Goal: Obtain resource: Download file/media

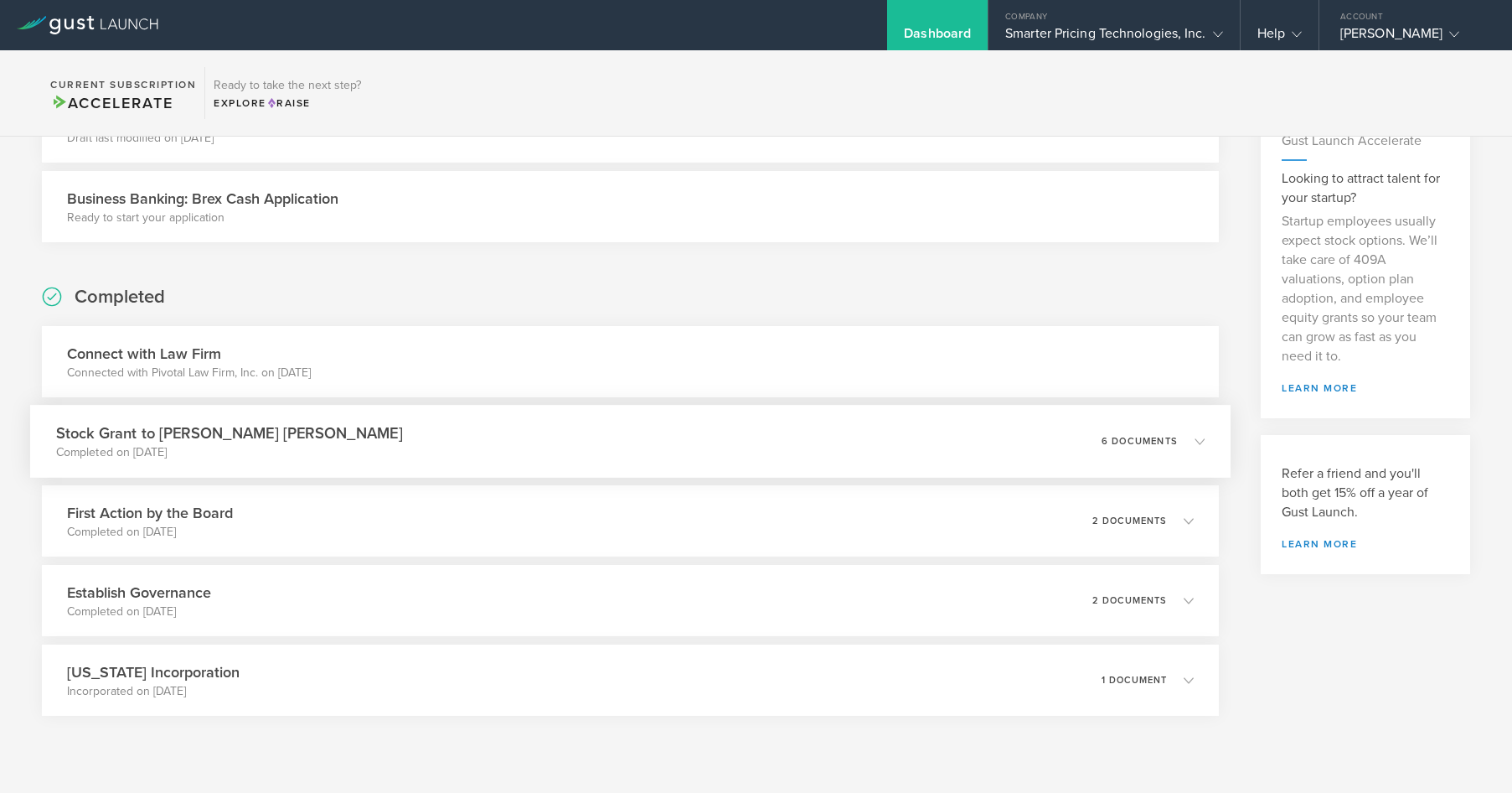
scroll to position [252, 0]
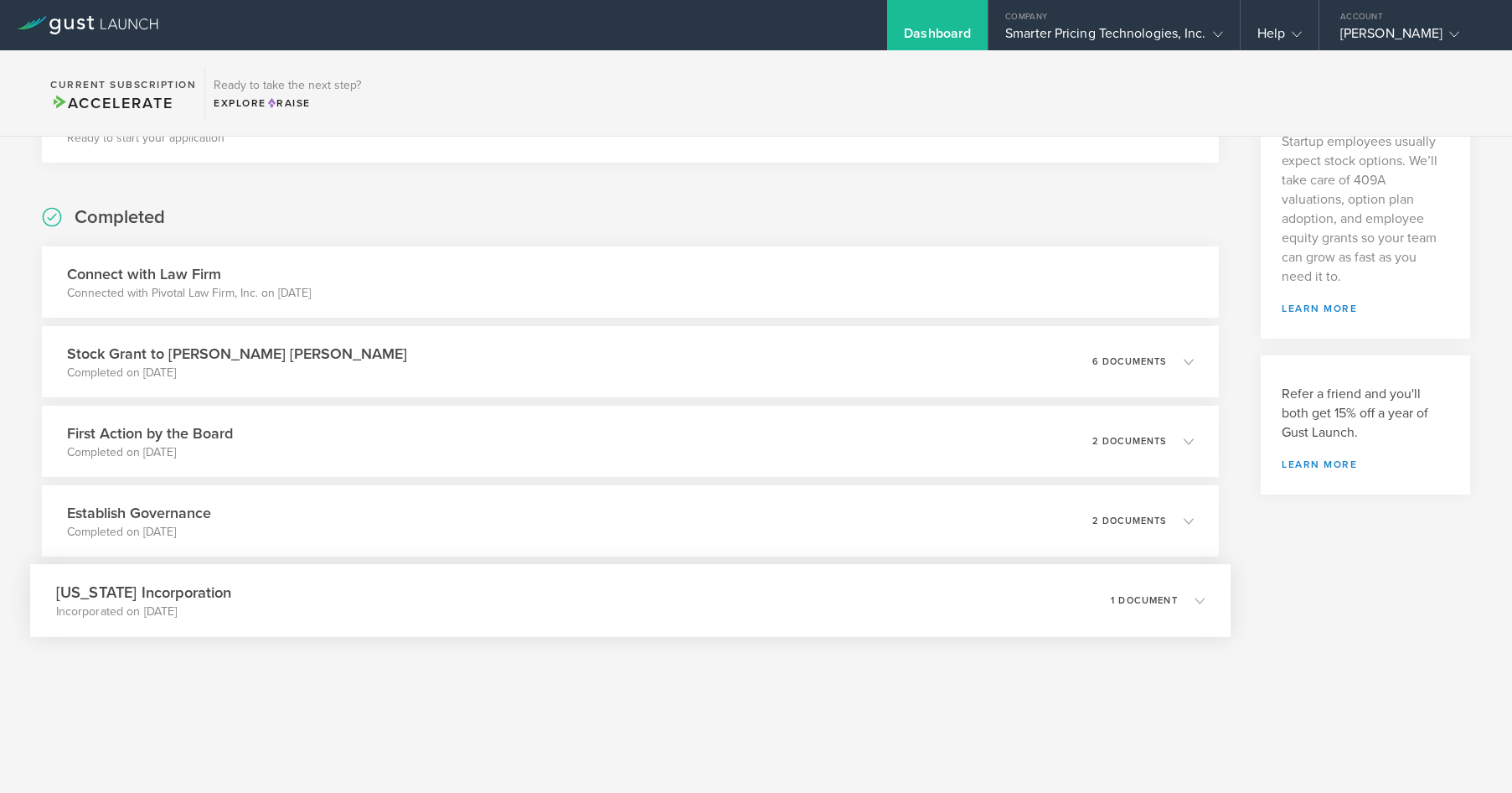
click at [1154, 601] on p "1 document" at bounding box center [1144, 601] width 67 height 9
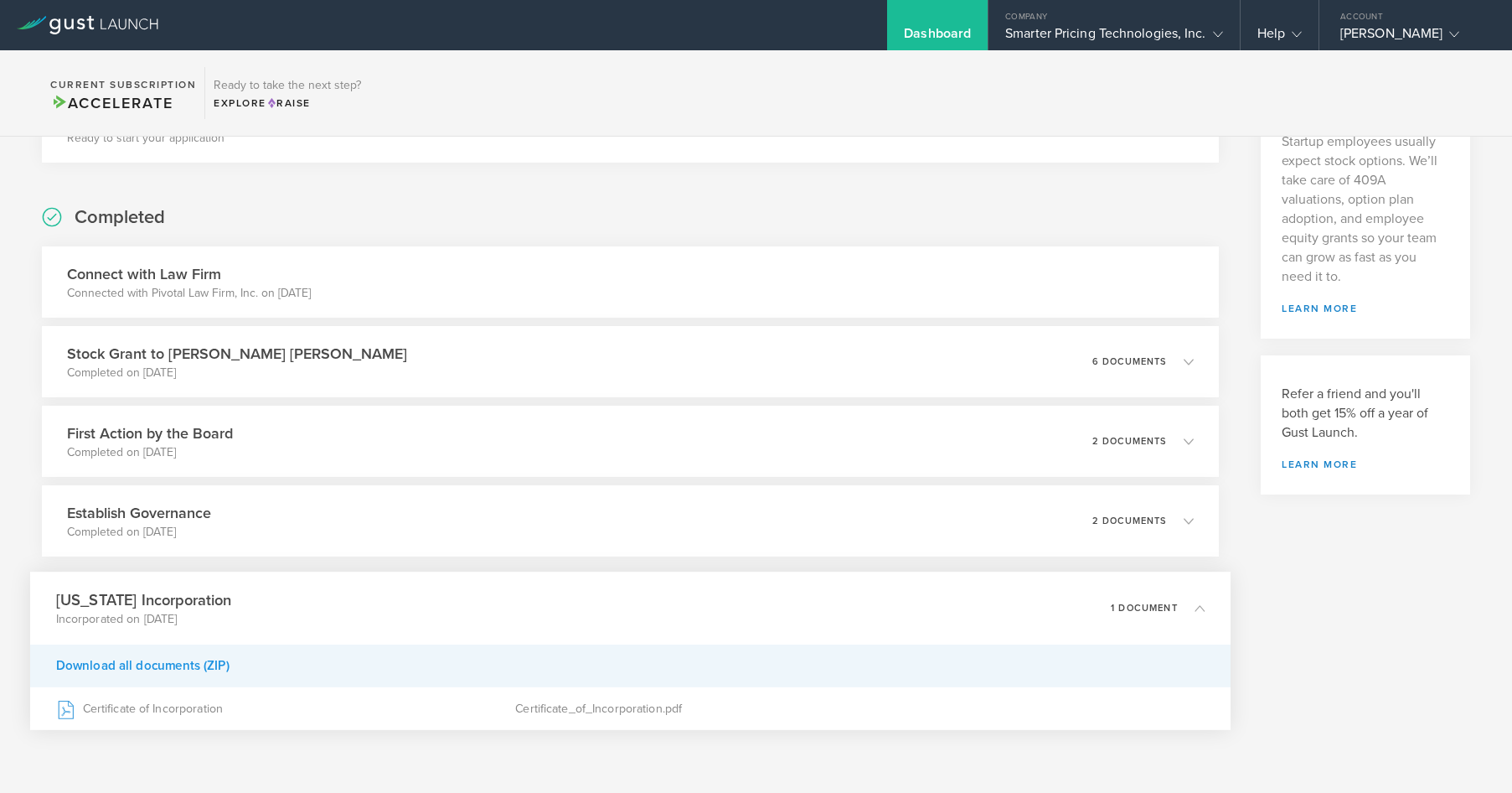
click at [147, 663] on div "Download all documents (ZIP)" at bounding box center [631, 666] width 1200 height 43
click at [118, 664] on div "Download all documents (ZIP)" at bounding box center [631, 666] width 1200 height 43
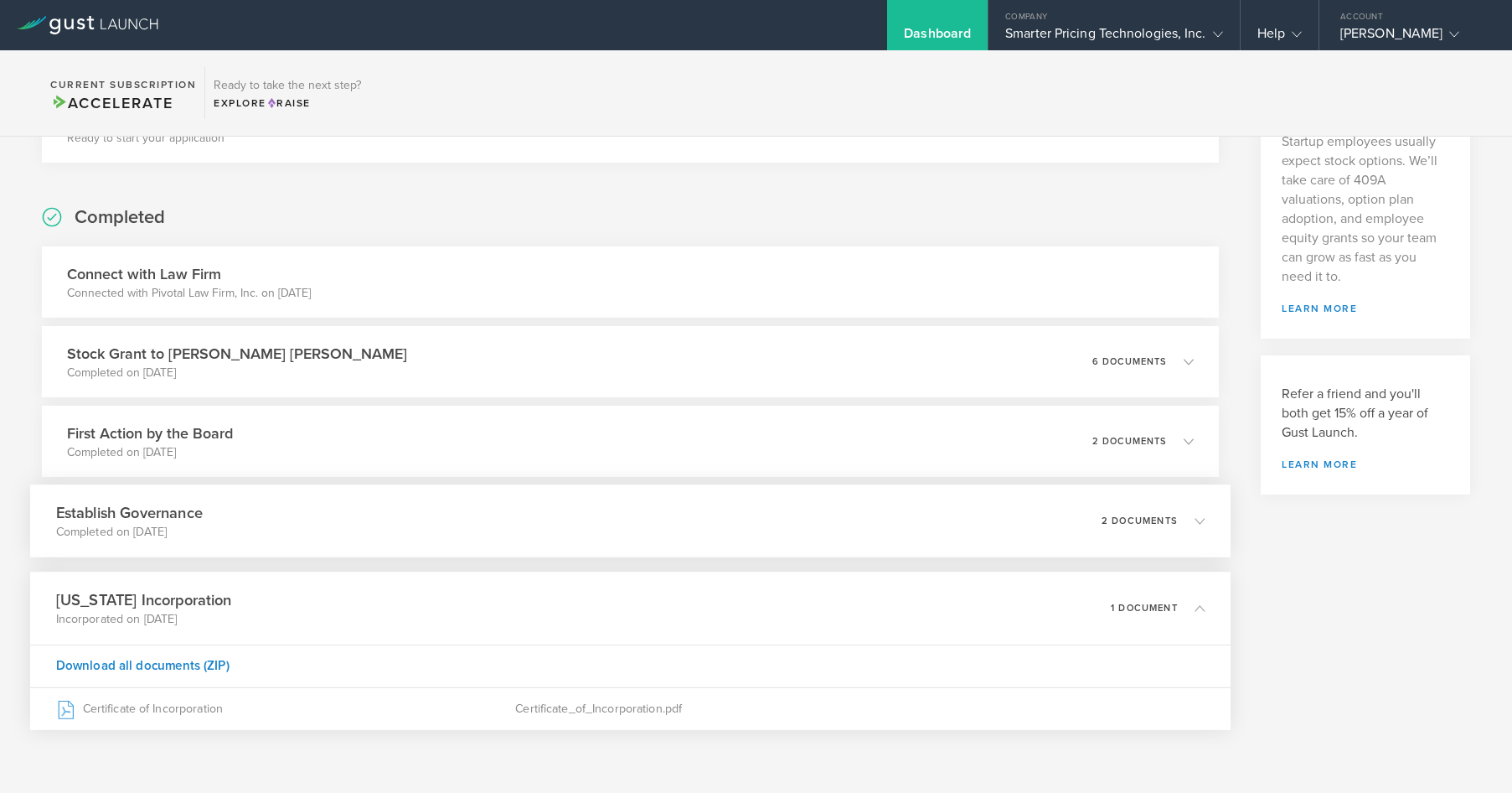
click at [1195, 520] on icon at bounding box center [1199, 520] width 10 height 10
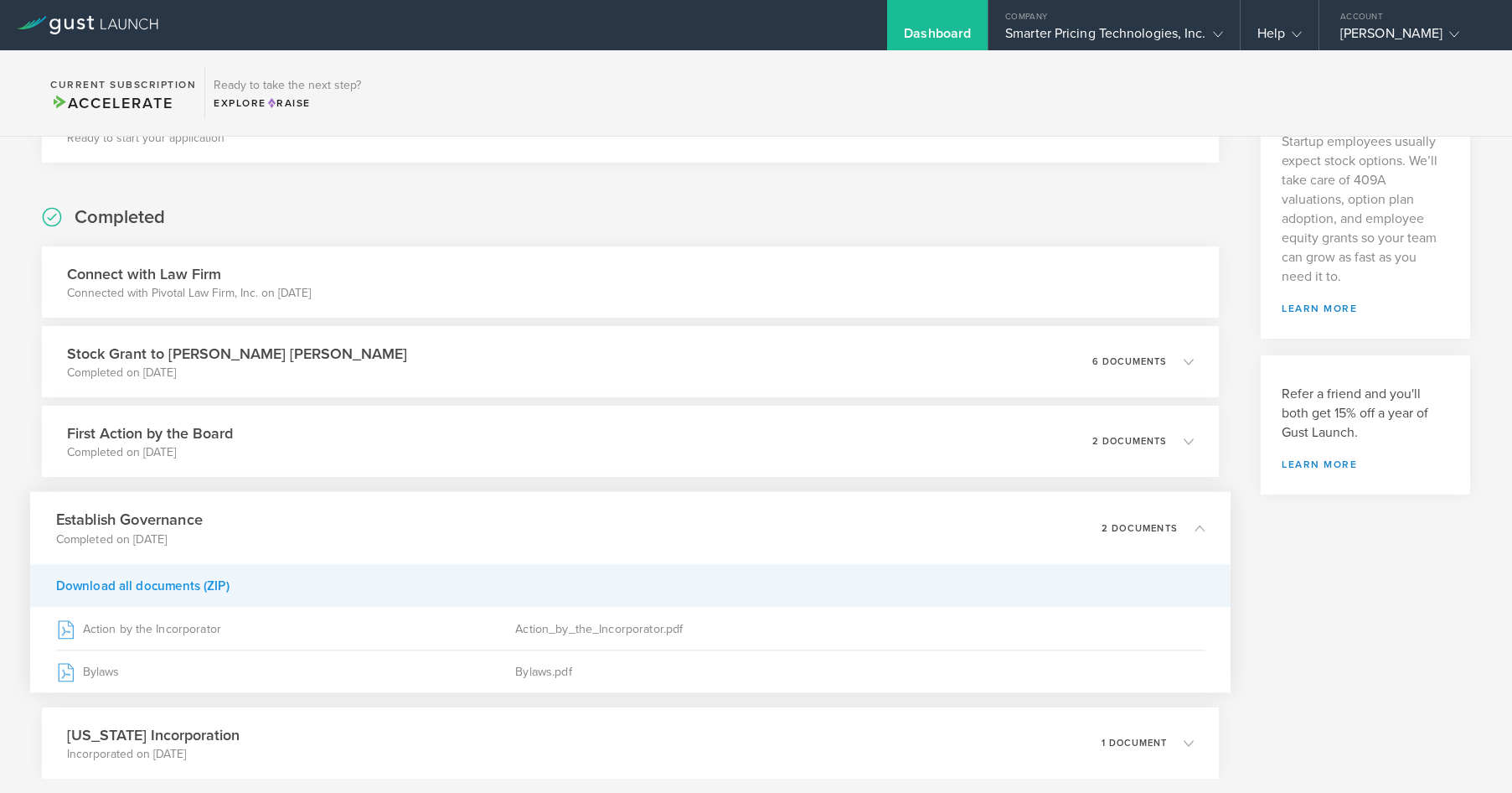
click at [178, 584] on div "Download all documents (ZIP)" at bounding box center [631, 586] width 1200 height 43
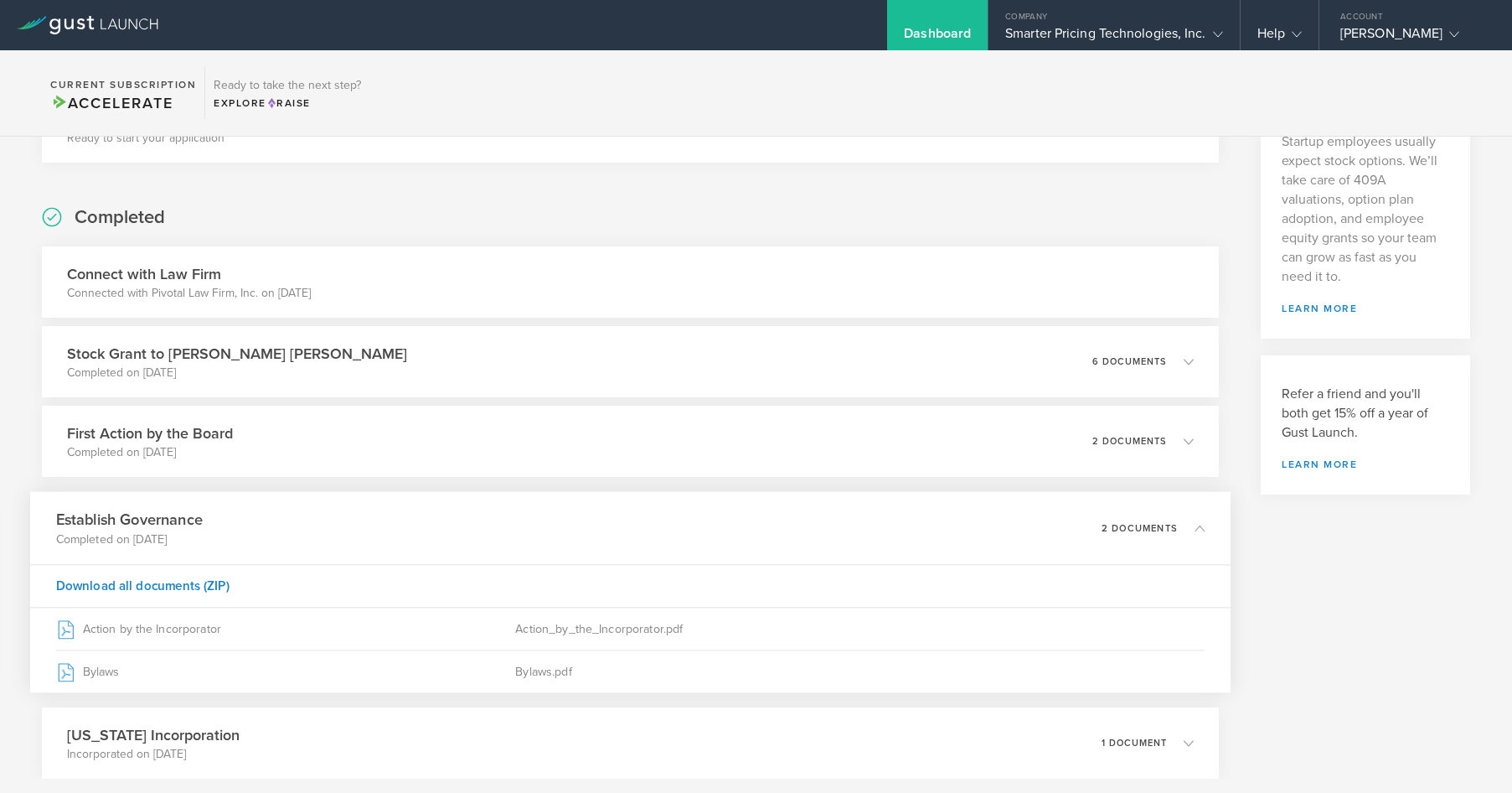
click at [28, 429] on section "Awaiting others YC SAFE for unnamed person Draft last modified on Aug 8, 2025 B…" at bounding box center [756, 407] width 1512 height 910
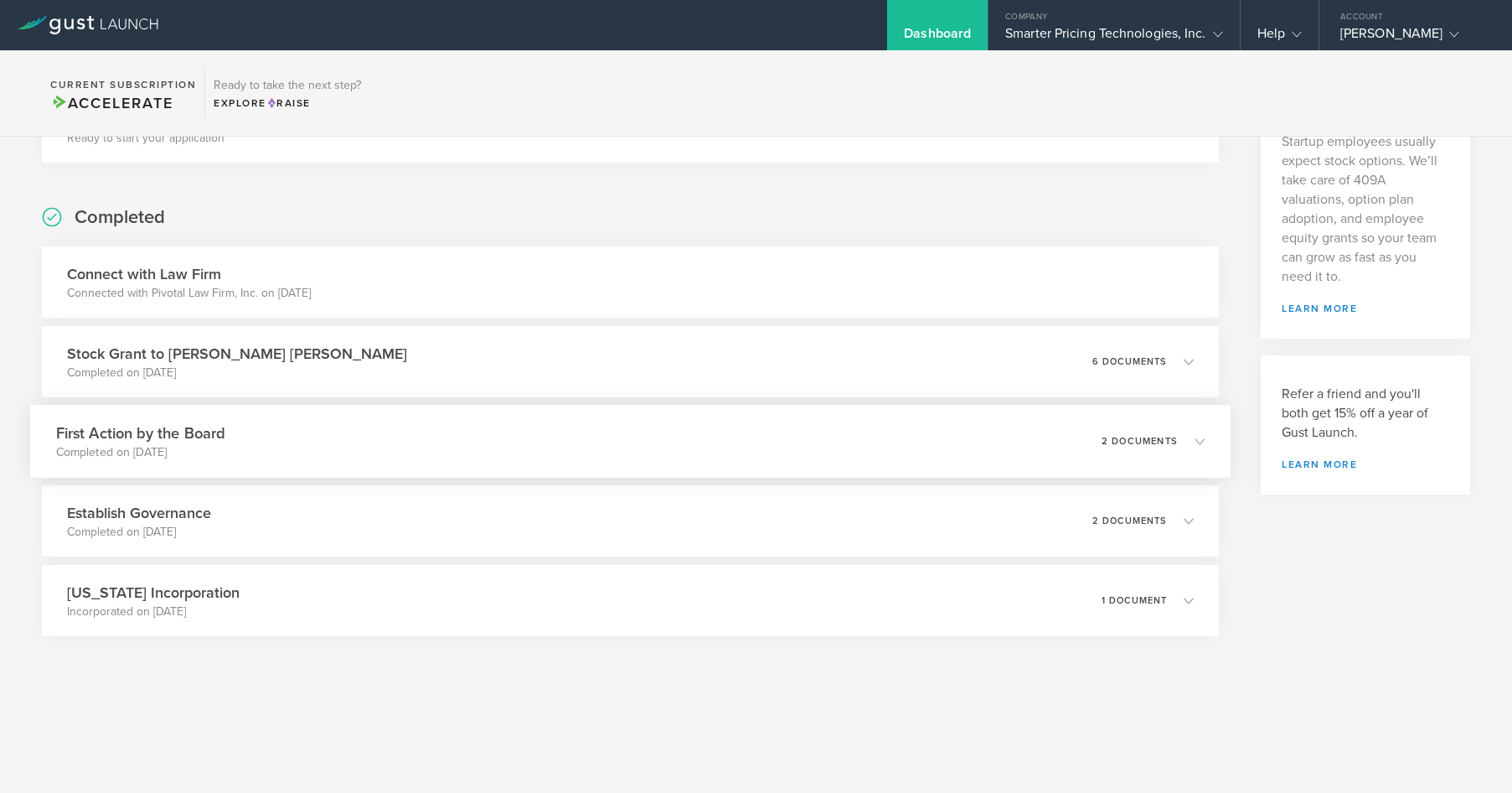
click at [1131, 441] on p "2 documents" at bounding box center [1139, 441] width 76 height 9
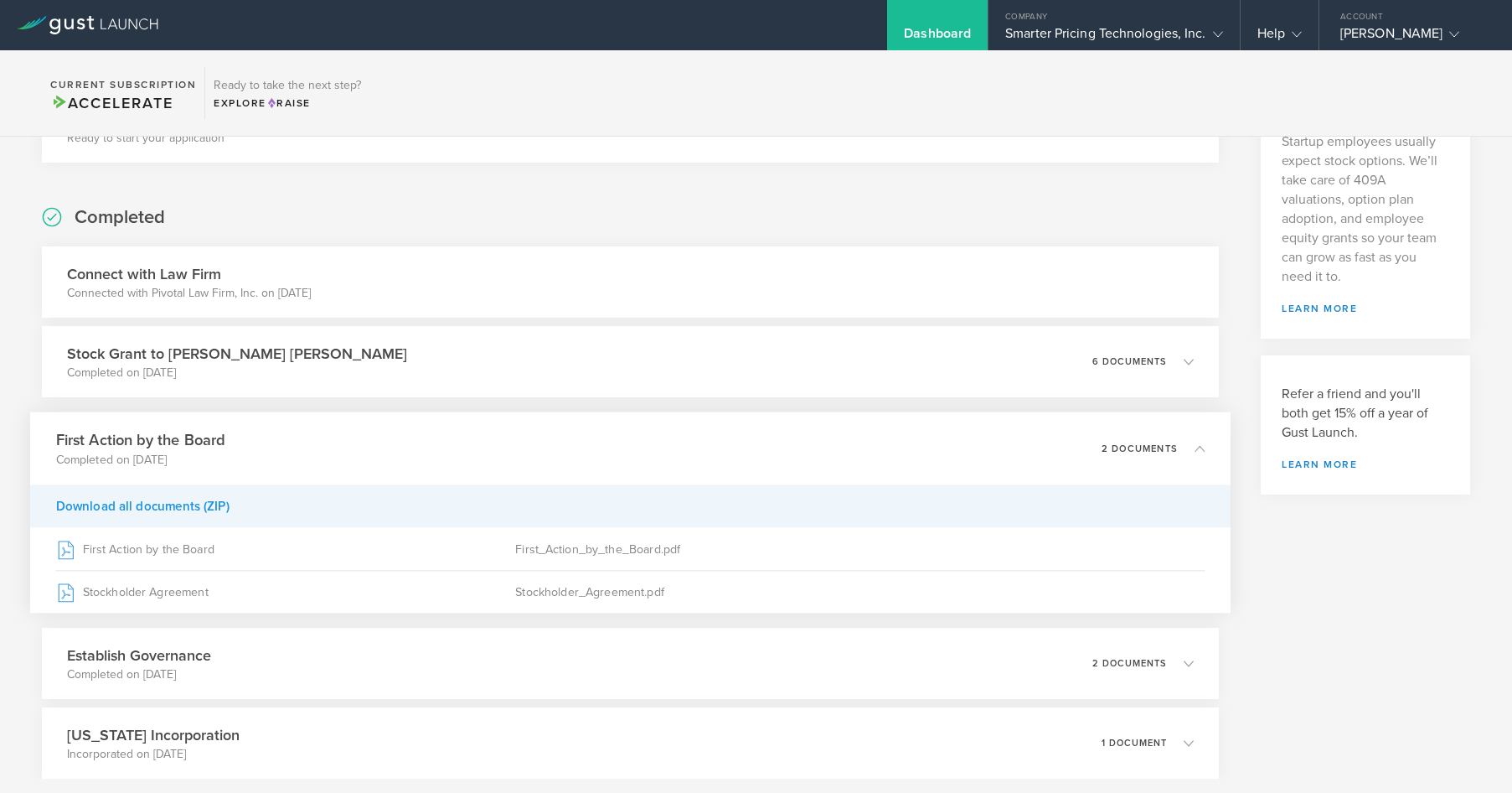
click at [146, 506] on div "Download all documents (ZIP)" at bounding box center [631, 506] width 1200 height 43
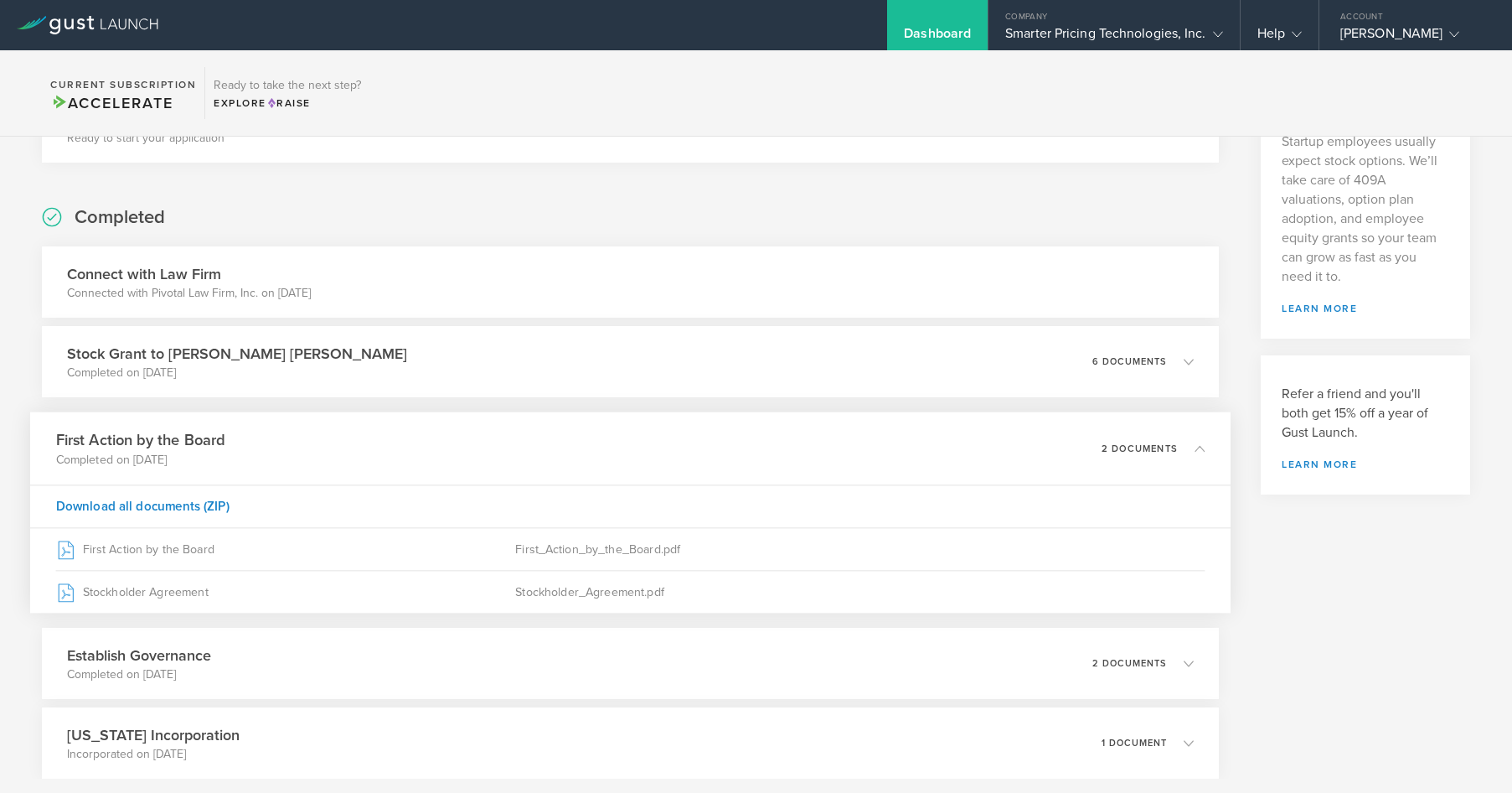
click at [13, 181] on section "Awaiting others YC SAFE for unnamed person Draft last modified on Aug 8, 2025 B…" at bounding box center [756, 407] width 1512 height 910
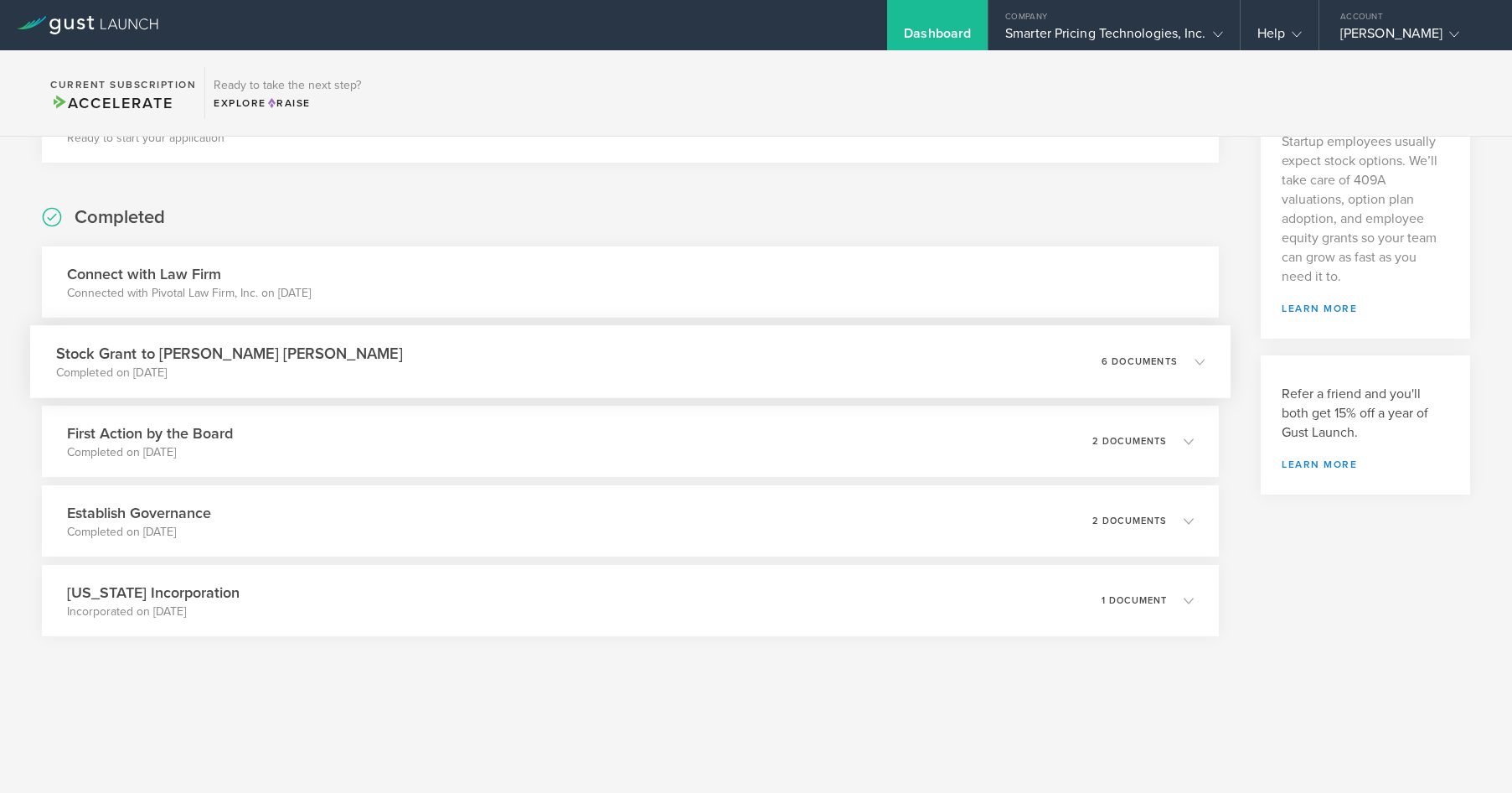
click at [1196, 363] on polyline at bounding box center [1200, 361] width 9 height 5
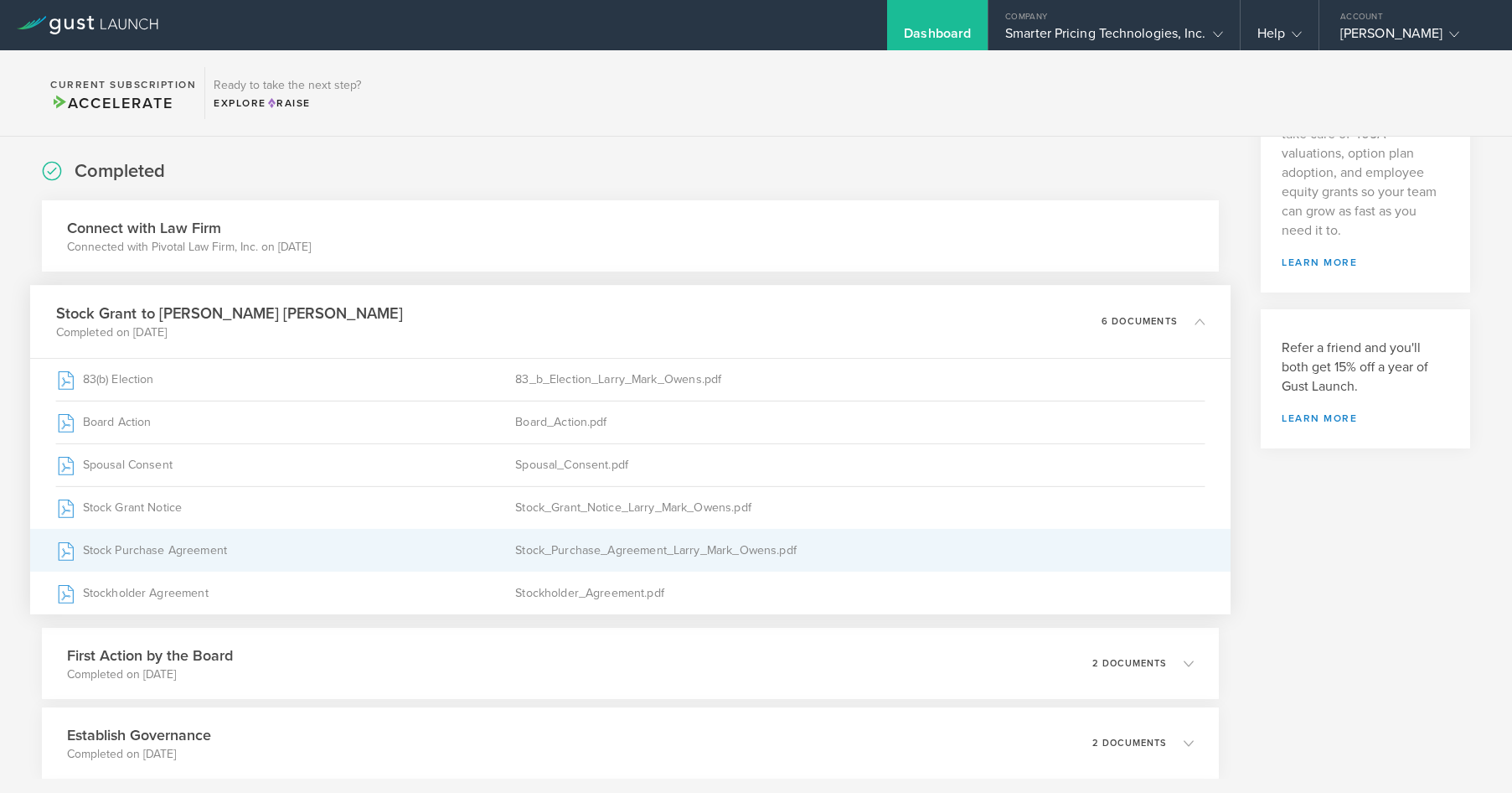
scroll to position [335, 0]
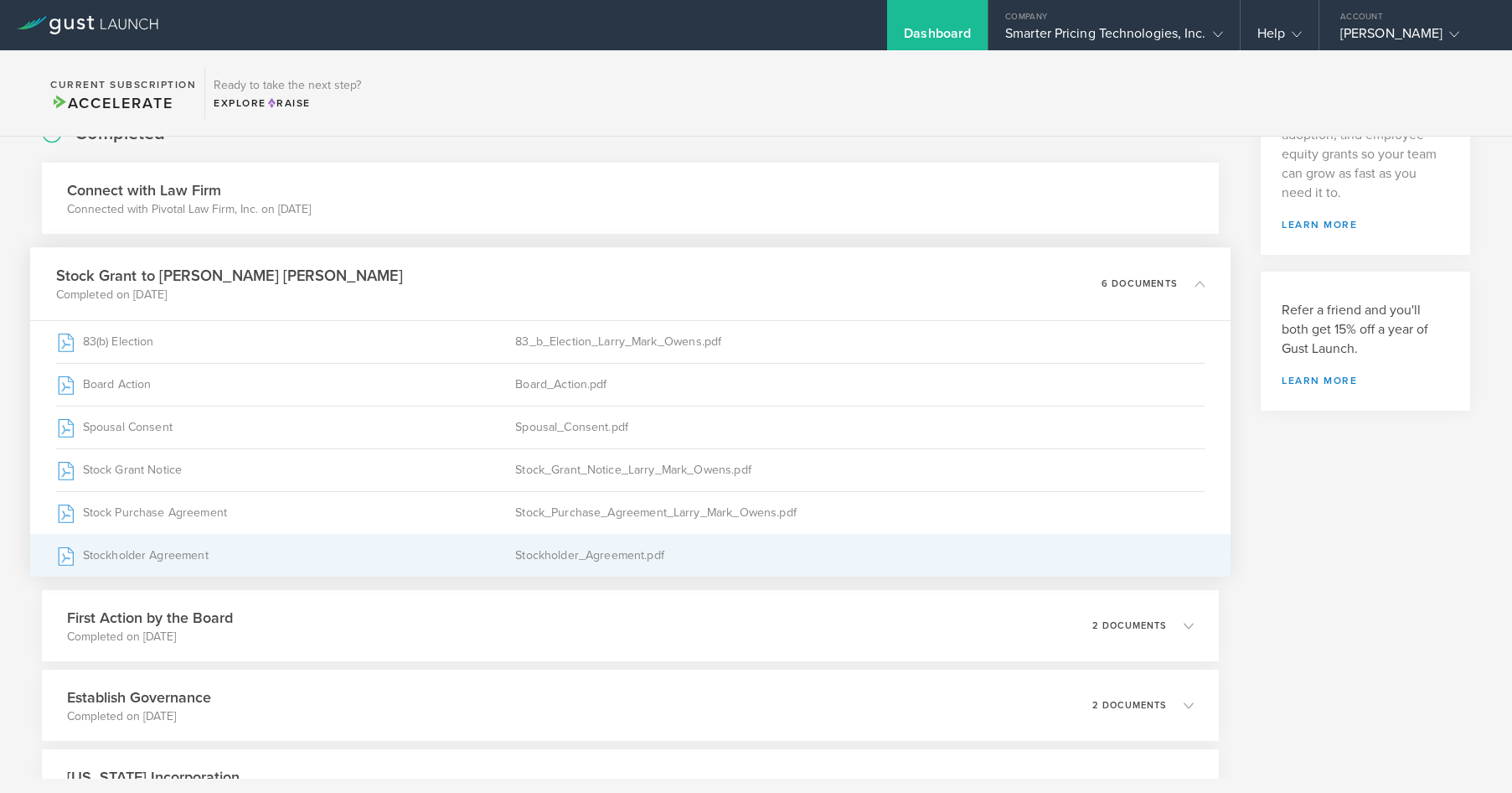
click at [171, 557] on div "Stockholder Agreement" at bounding box center [286, 555] width 460 height 42
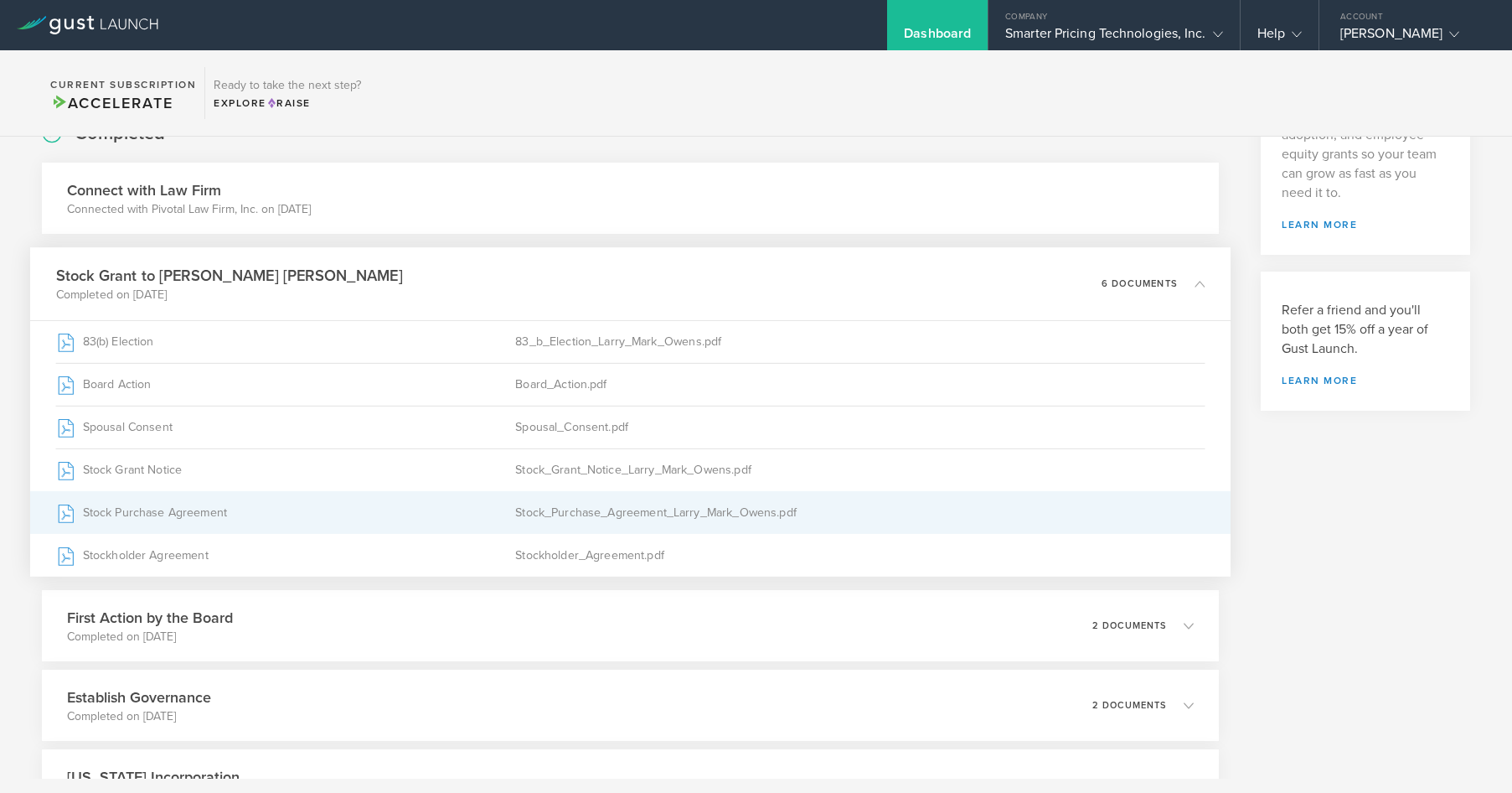
click at [135, 514] on div "Stock Purchase Agreement" at bounding box center [286, 513] width 460 height 42
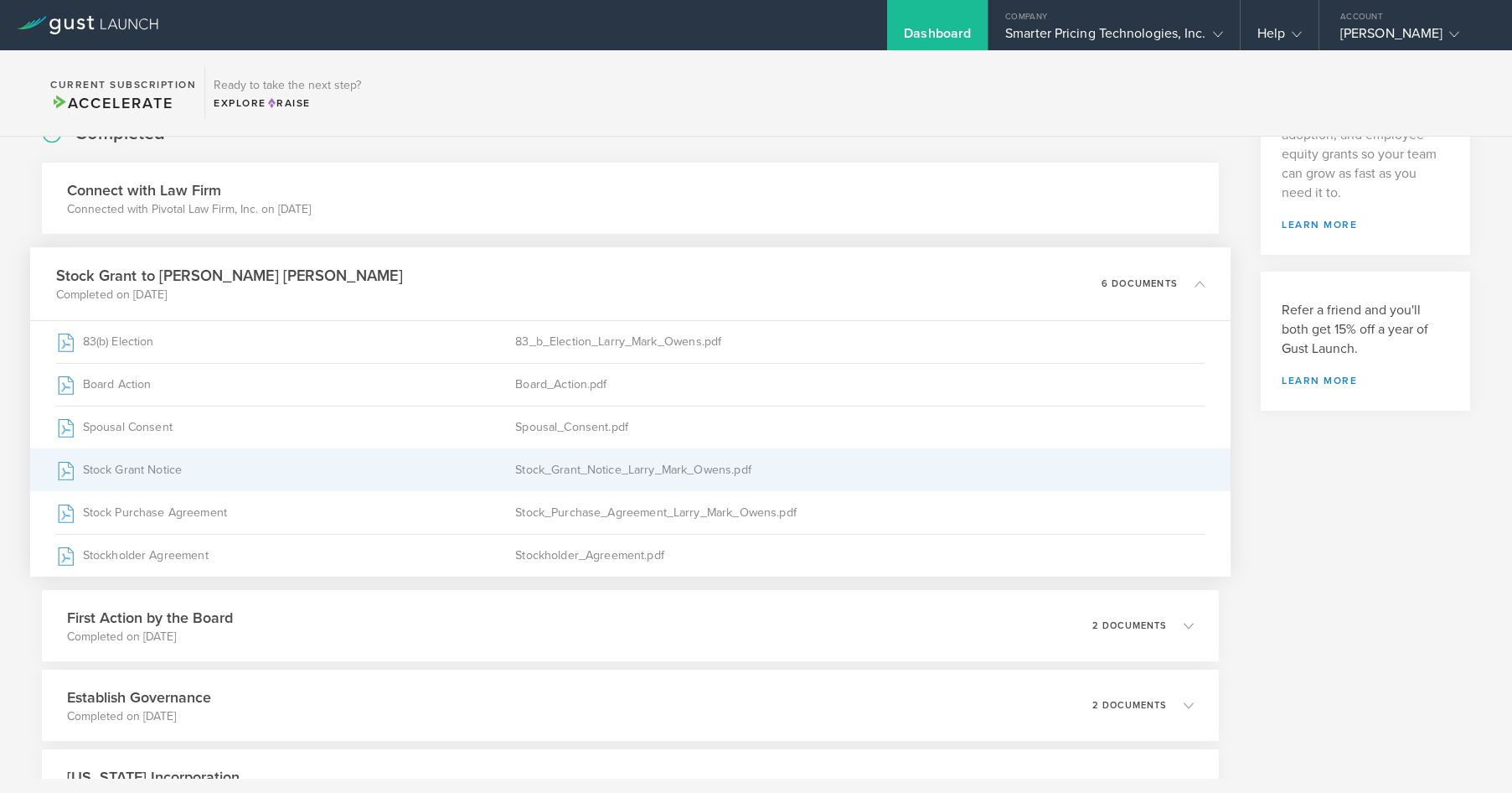
click at [151, 467] on div "Stock Grant Notice" at bounding box center [286, 470] width 460 height 42
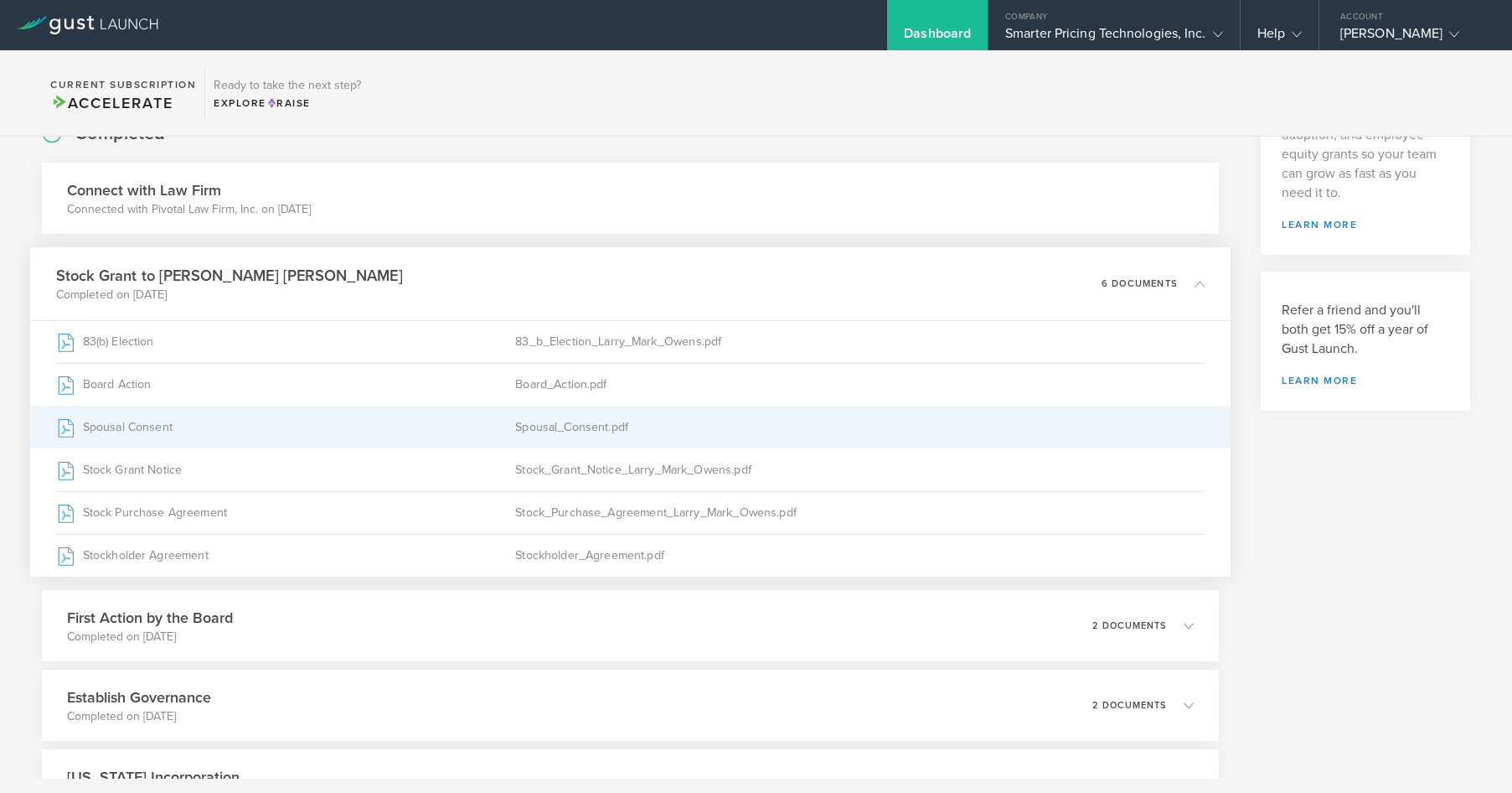
click at [137, 425] on div "Spousal Consent" at bounding box center [286, 427] width 460 height 42
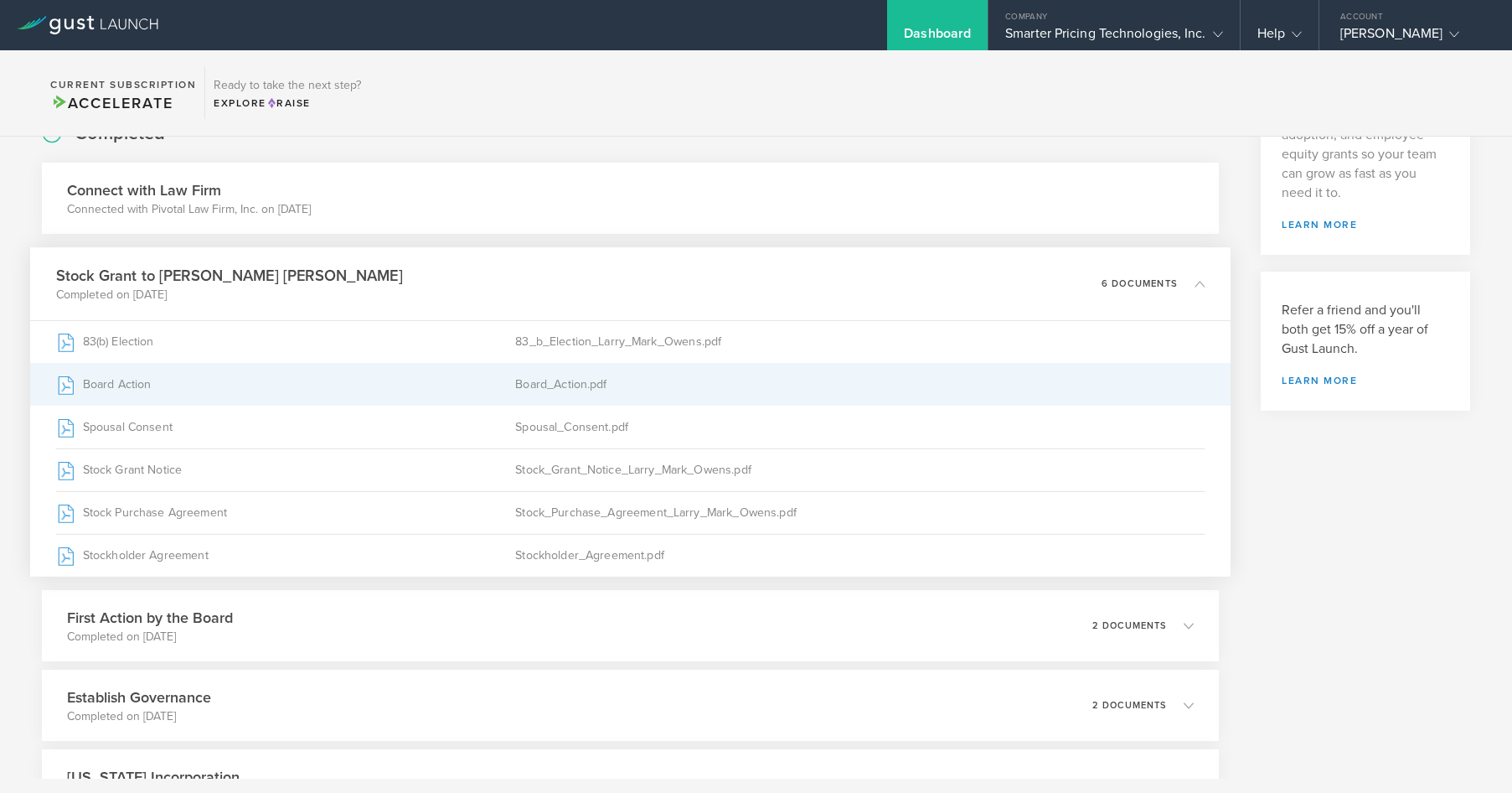
click at [104, 387] on div "Board Action" at bounding box center [286, 384] width 460 height 42
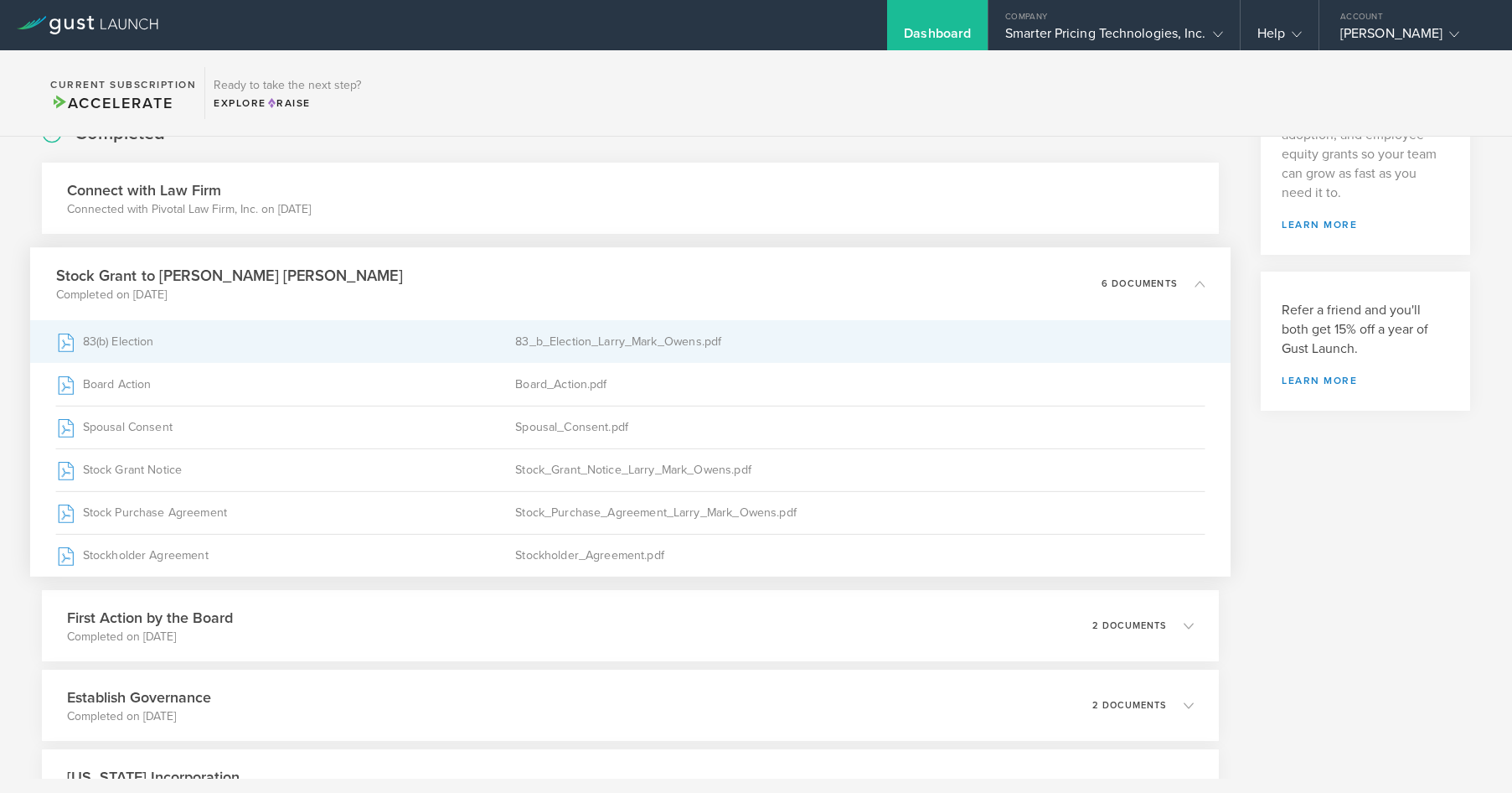
click at [128, 343] on div "83(b) Election" at bounding box center [286, 341] width 460 height 42
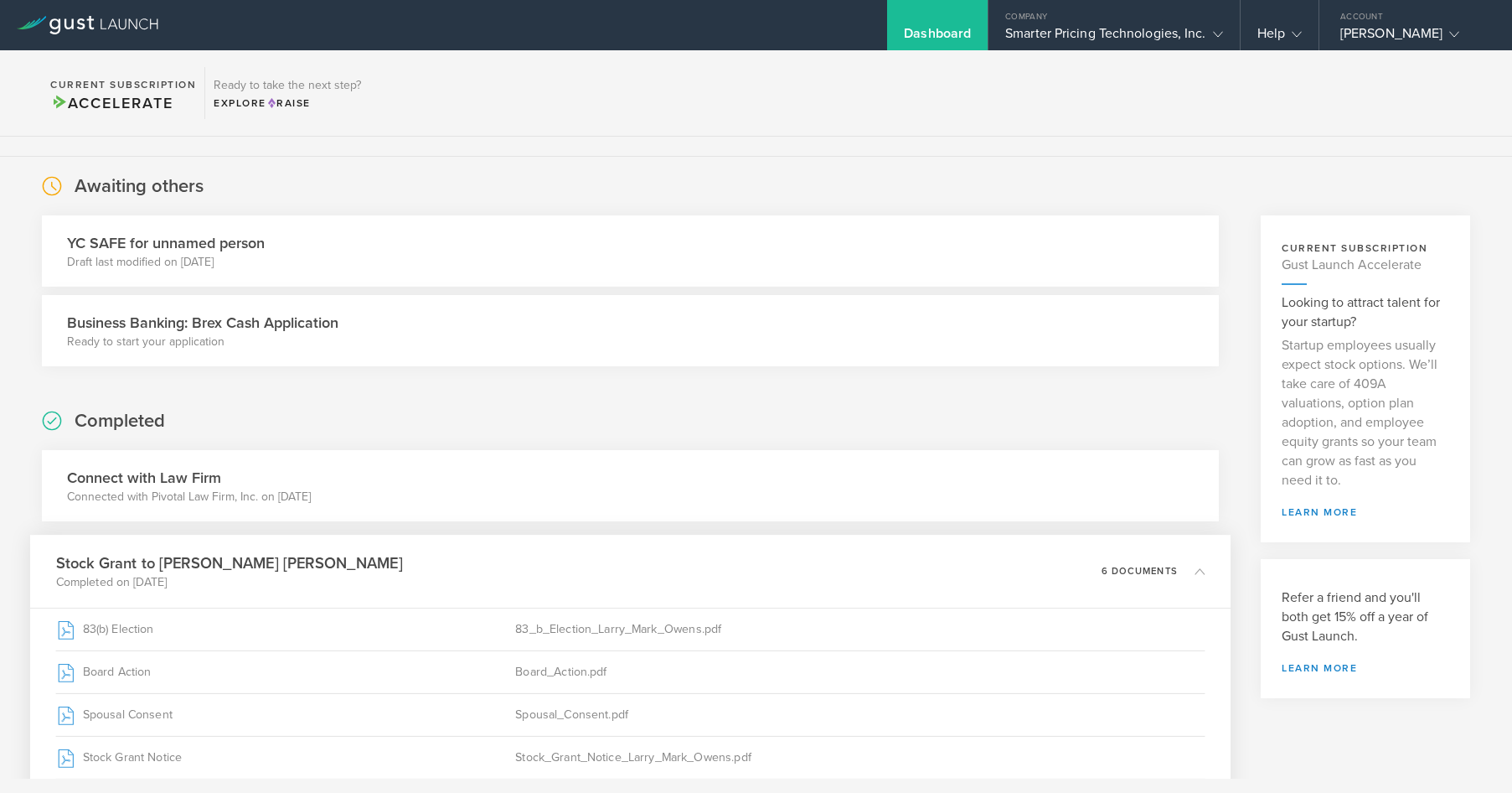
scroll to position [0, 0]
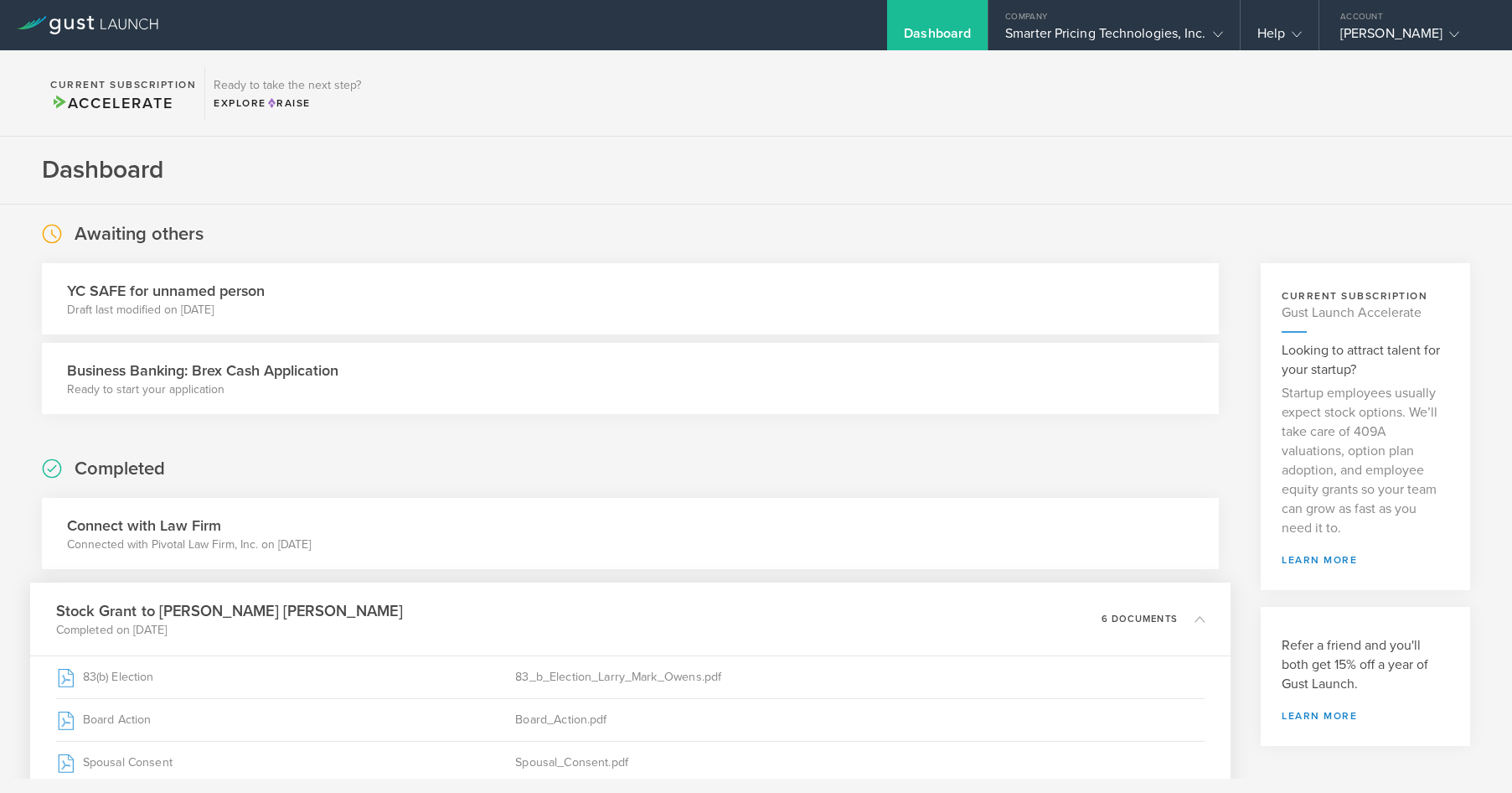
click at [124, 235] on h2 "Awaiting others" at bounding box center [140, 234] width 129 height 24
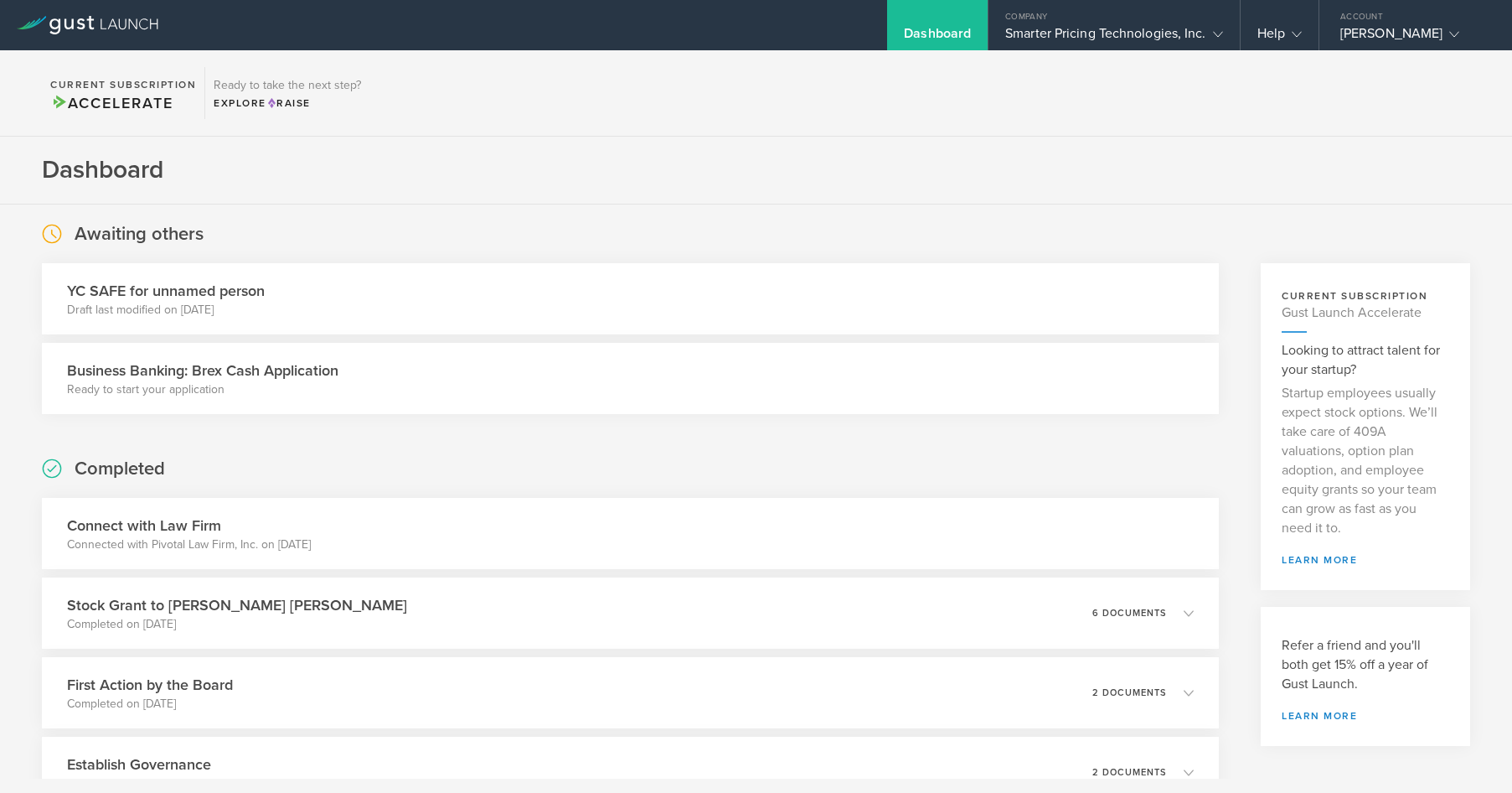
click at [219, 304] on p "Draft last modified on Aug 8, 2025" at bounding box center [166, 310] width 198 height 17
click at [47, 469] on circle at bounding box center [51, 467] width 18 height 18
click at [144, 312] on p "Draft last modified on Aug 8, 2025" at bounding box center [166, 310] width 198 height 17
click at [303, 375] on h3 "Business Banking: Brex Cash Application" at bounding box center [203, 371] width 272 height 22
click at [120, 232] on h2 "Awaiting others" at bounding box center [140, 234] width 129 height 24
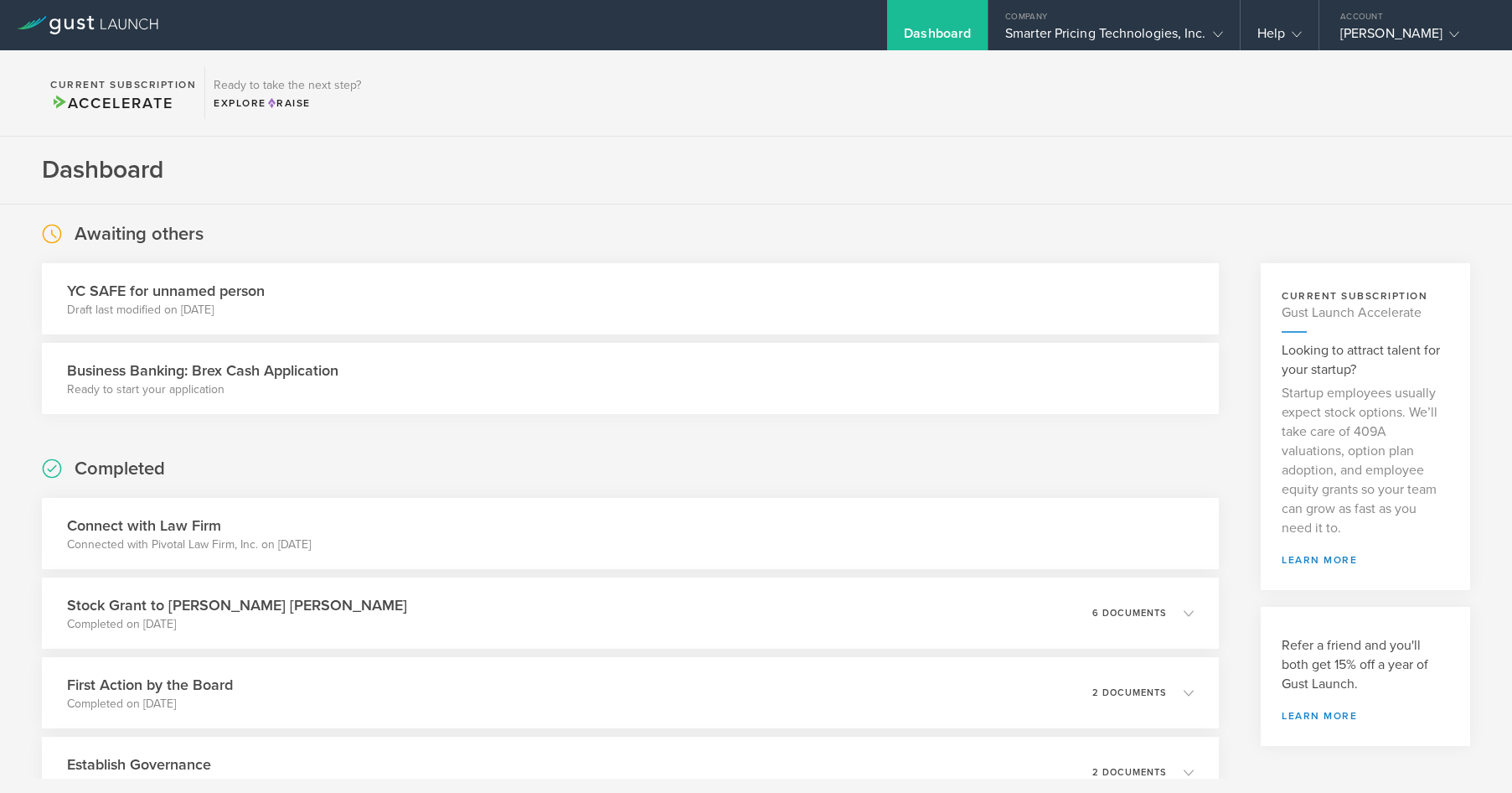
click at [178, 292] on h3 "YC SAFE for unnamed person" at bounding box center [166, 291] width 198 height 22
click at [62, 236] on div "Awaiting others" at bounding box center [122, 233] width 162 height 25
click at [129, 237] on h2 "Awaiting others" at bounding box center [140, 234] width 129 height 24
click at [134, 300] on h3 "YC SAFE for unnamed person" at bounding box center [166, 291] width 198 height 22
click at [1217, 37] on icon at bounding box center [1218, 34] width 10 height 10
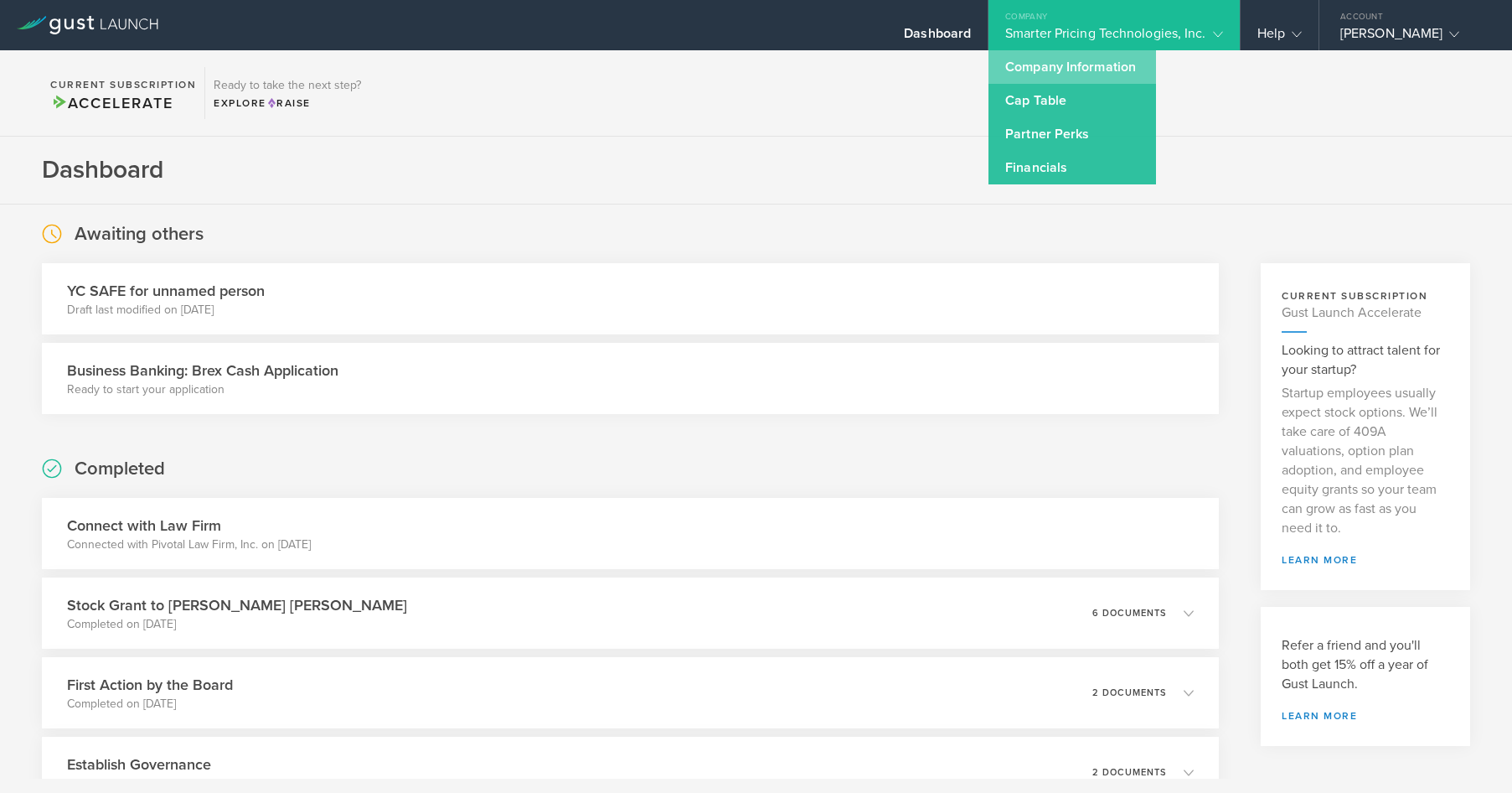
click at [1108, 66] on link "Company Information" at bounding box center [1072, 67] width 167 height 33
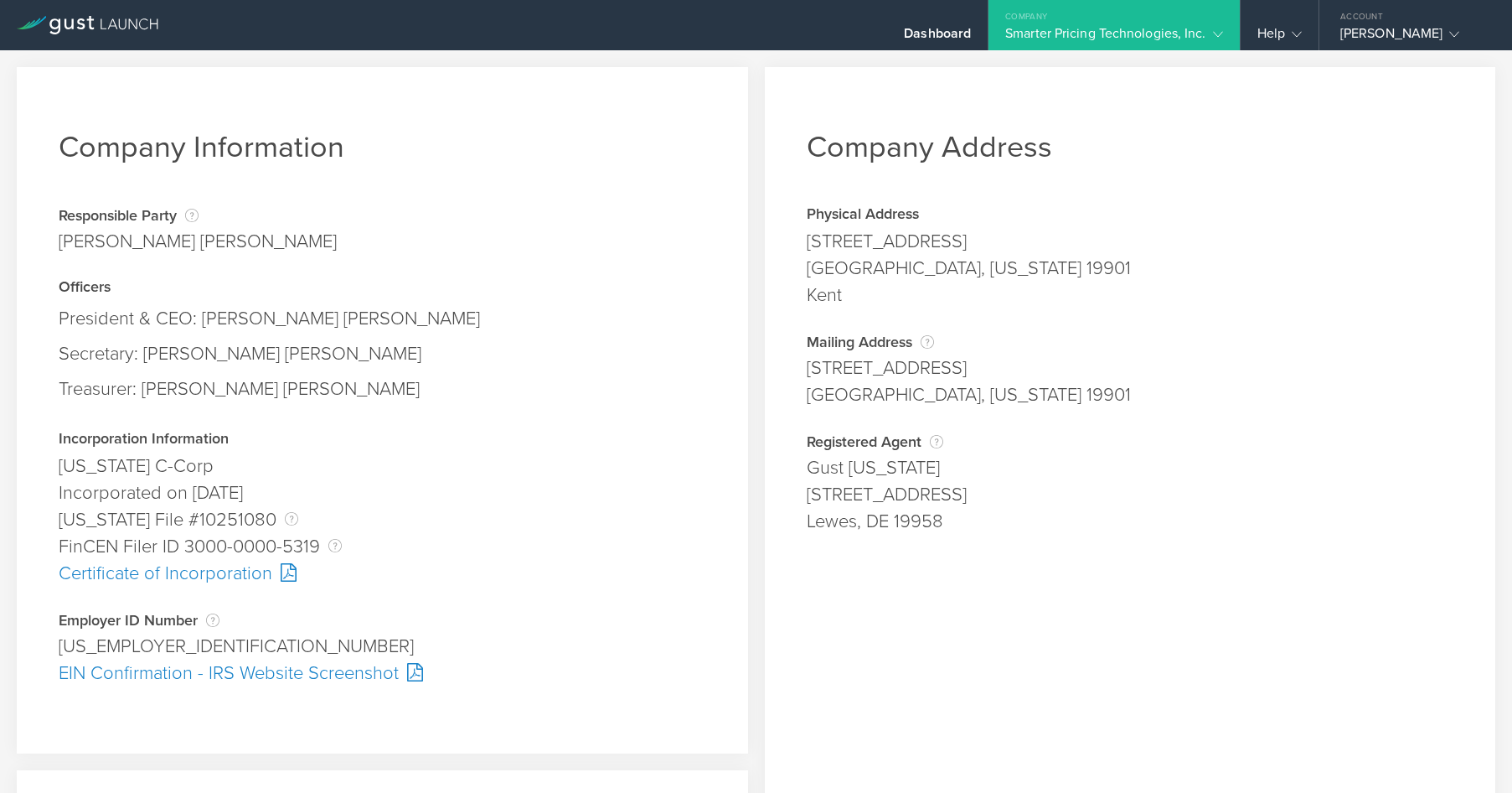
click at [414, 675] on div at bounding box center [411, 673] width 24 height 19
click at [288, 575] on div at bounding box center [284, 573] width 24 height 19
click at [1221, 41] on gust-icon at bounding box center [1214, 33] width 17 height 17
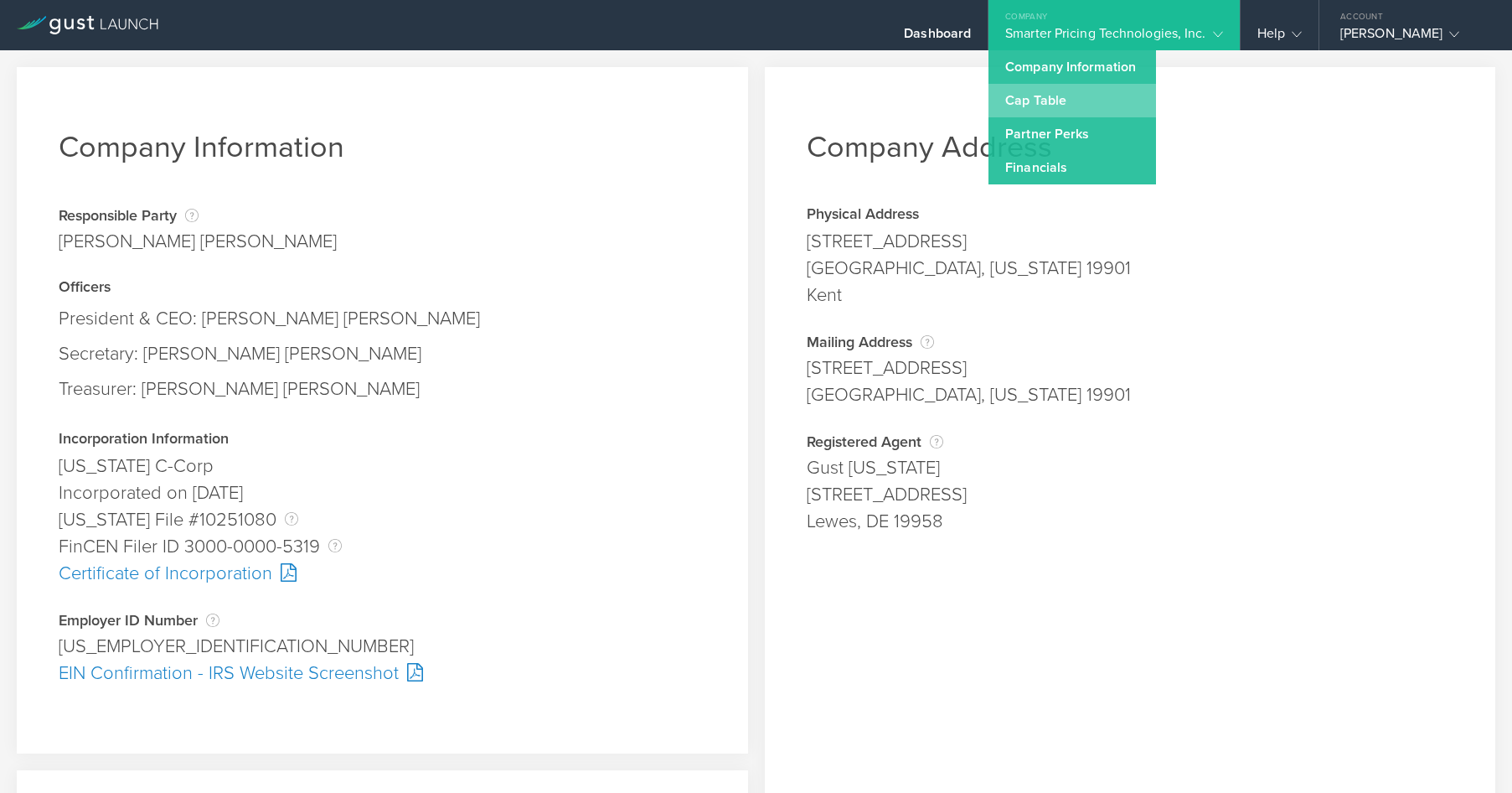
click at [1082, 103] on link "Cap Table" at bounding box center [1072, 101] width 167 height 33
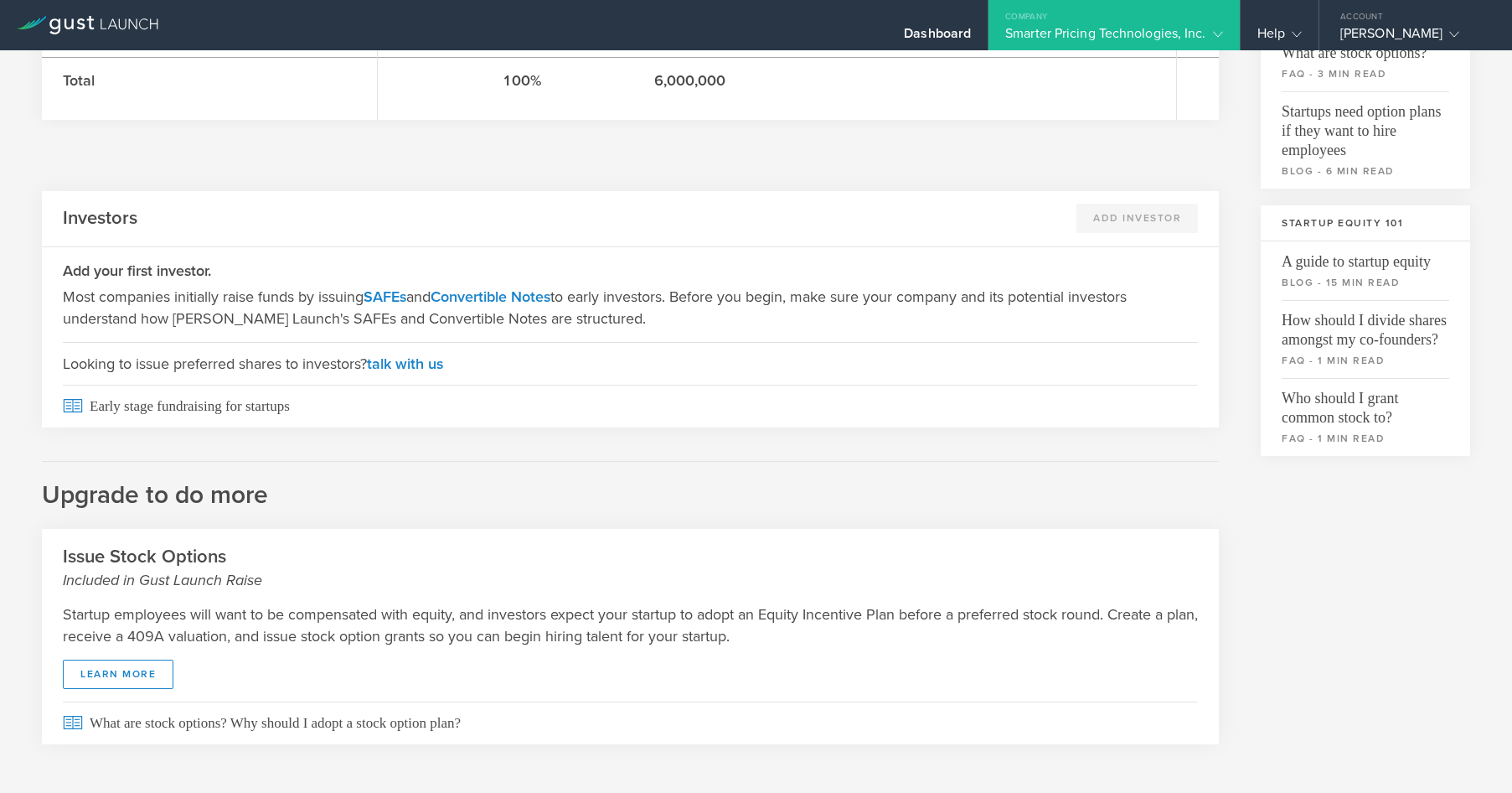
scroll to position [413, 0]
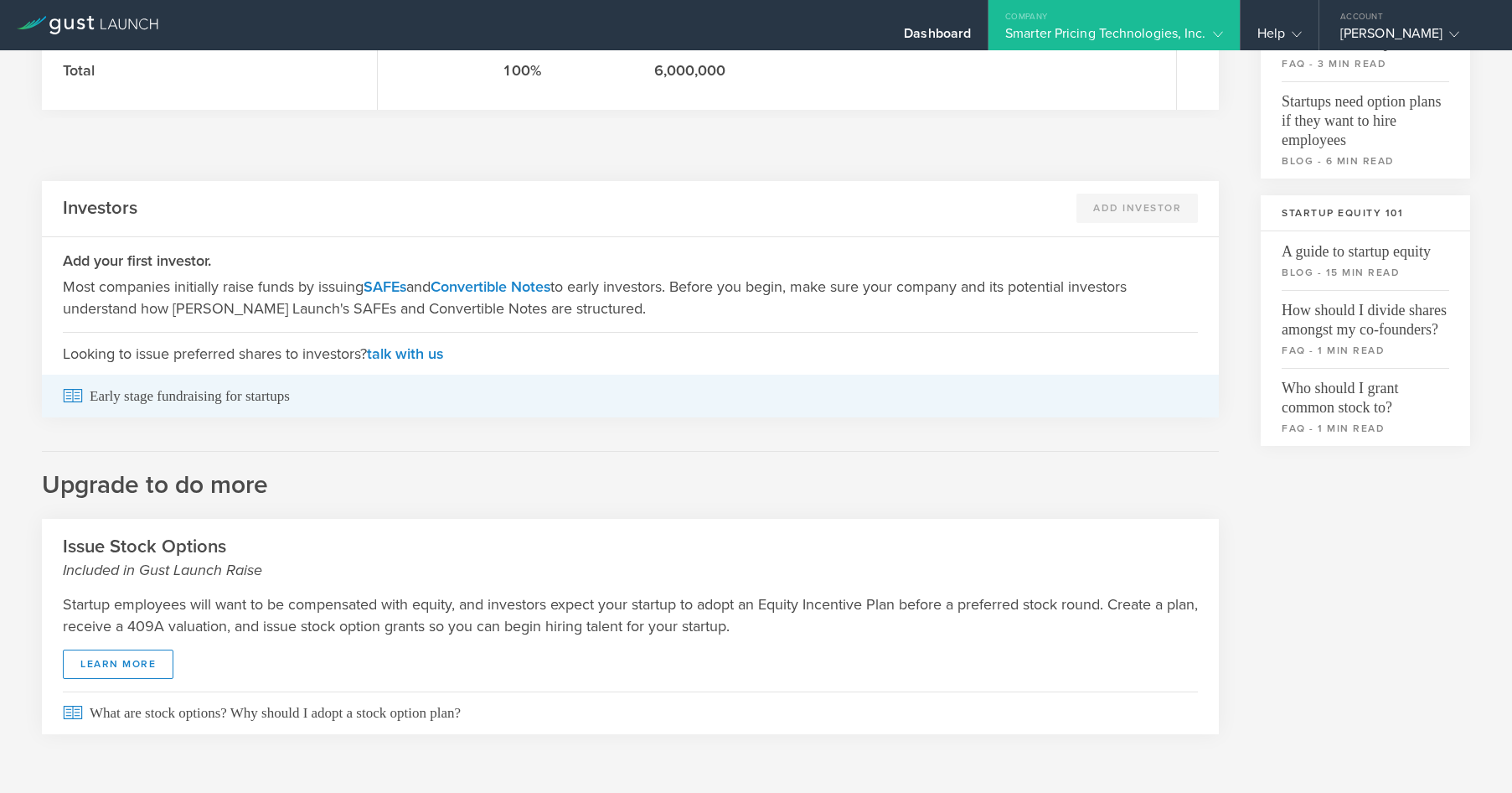
click at [150, 396] on span "Early stage fundraising for startups" at bounding box center [630, 396] width 1135 height 43
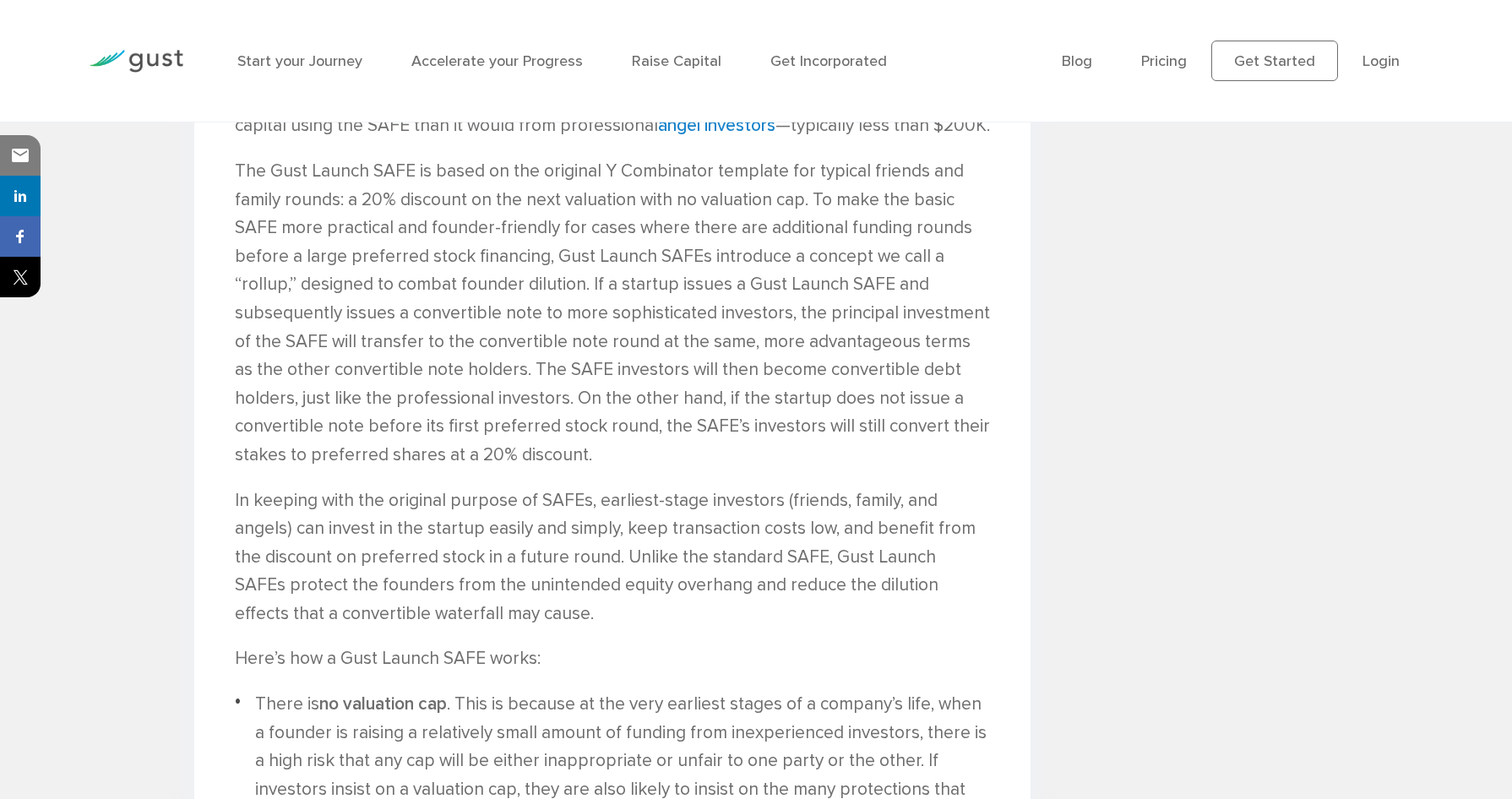
scroll to position [2534, 0]
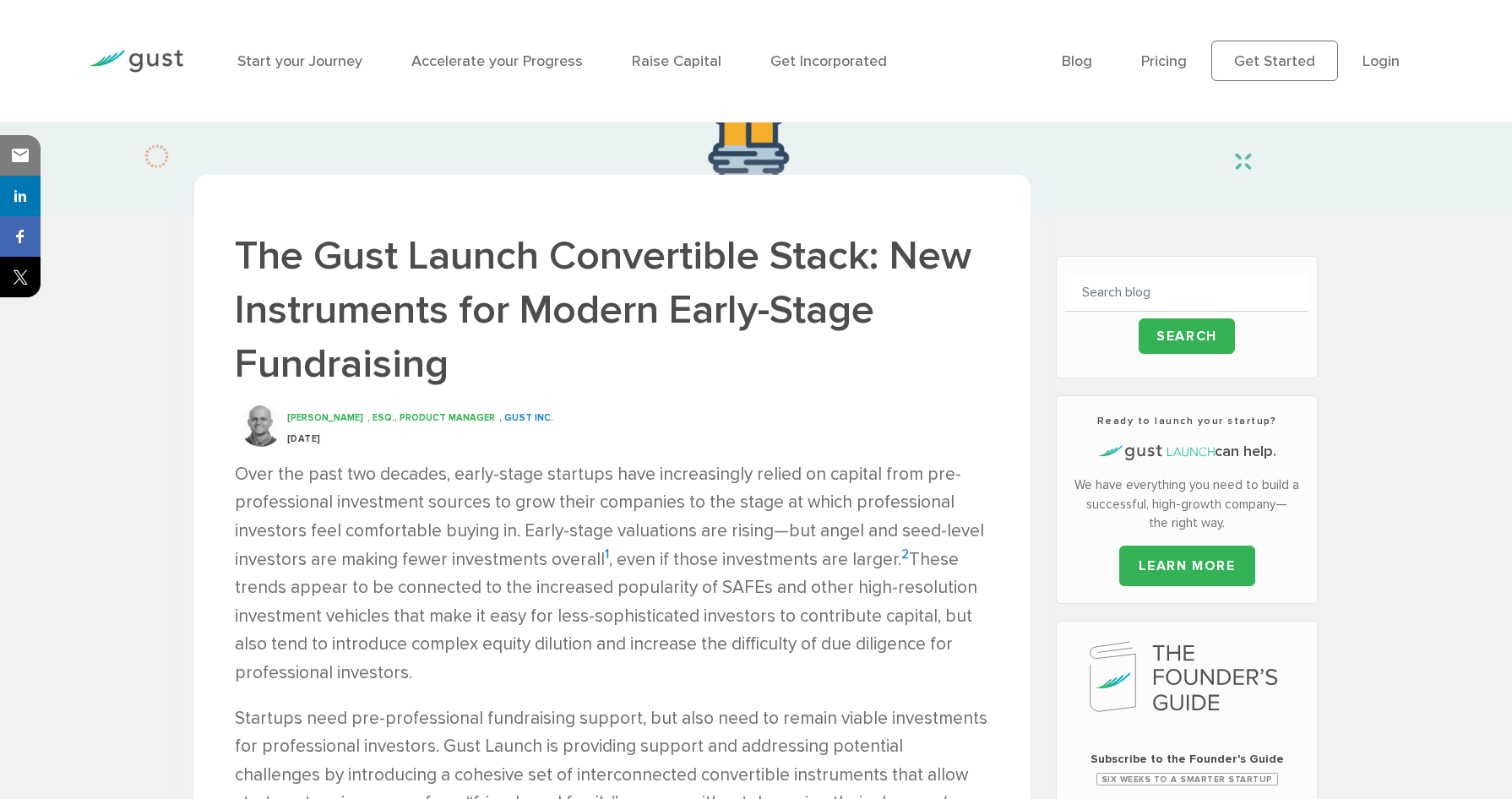
scroll to position [0, 0]
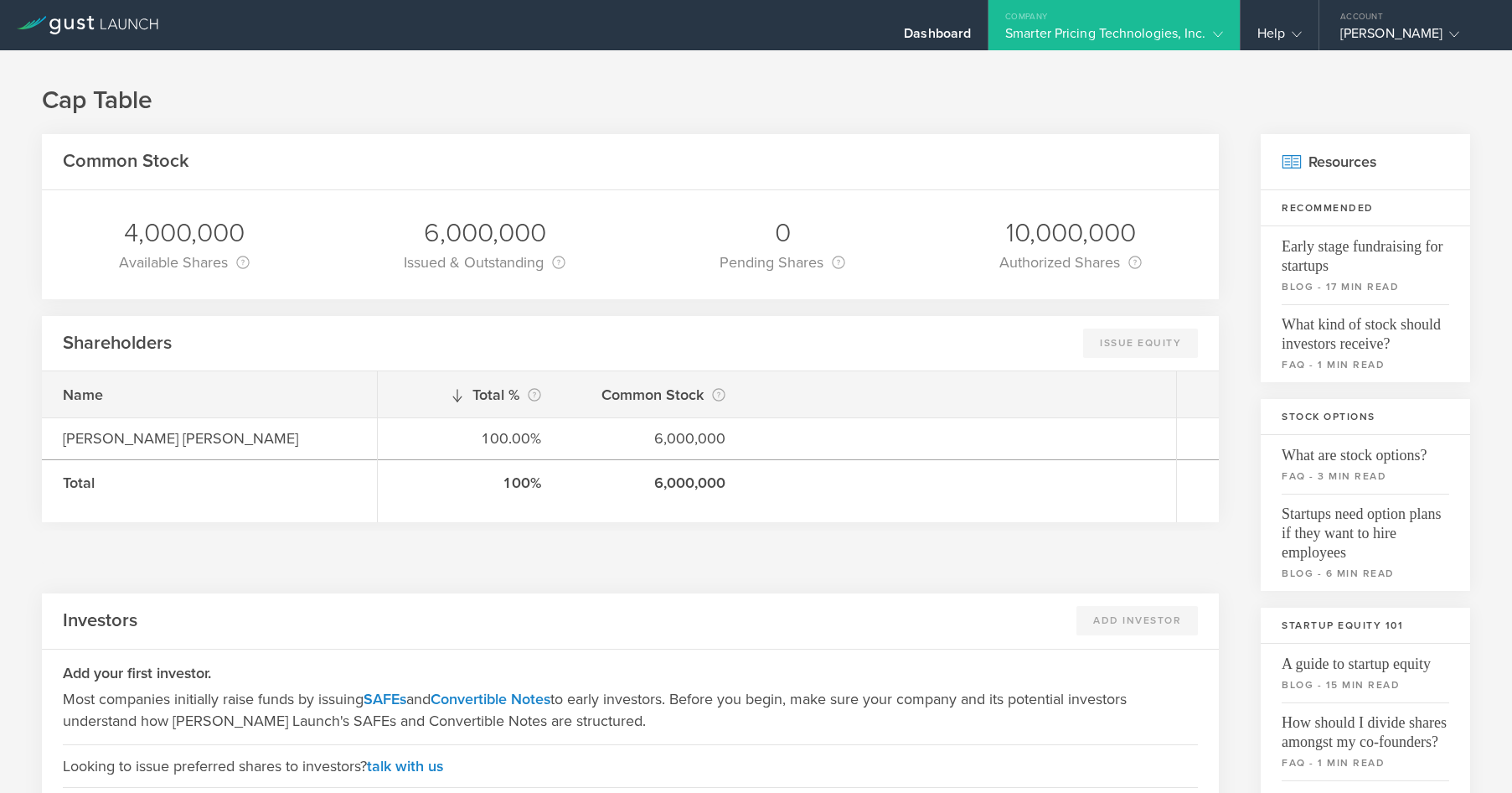
scroll to position [413, 0]
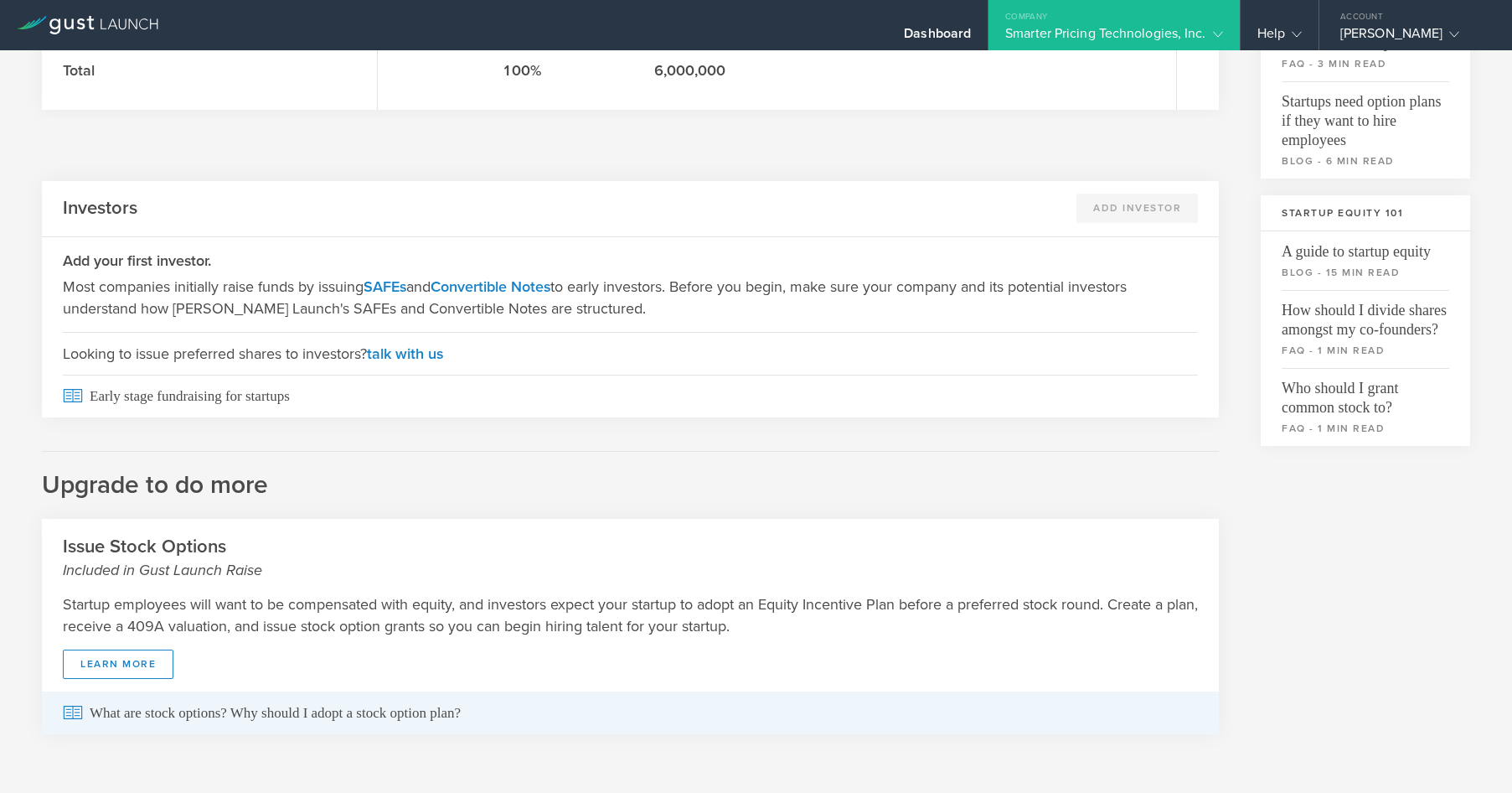
click at [130, 717] on span "What are stock options? Why should I adopt a stock option plan?" at bounding box center [630, 712] width 1135 height 43
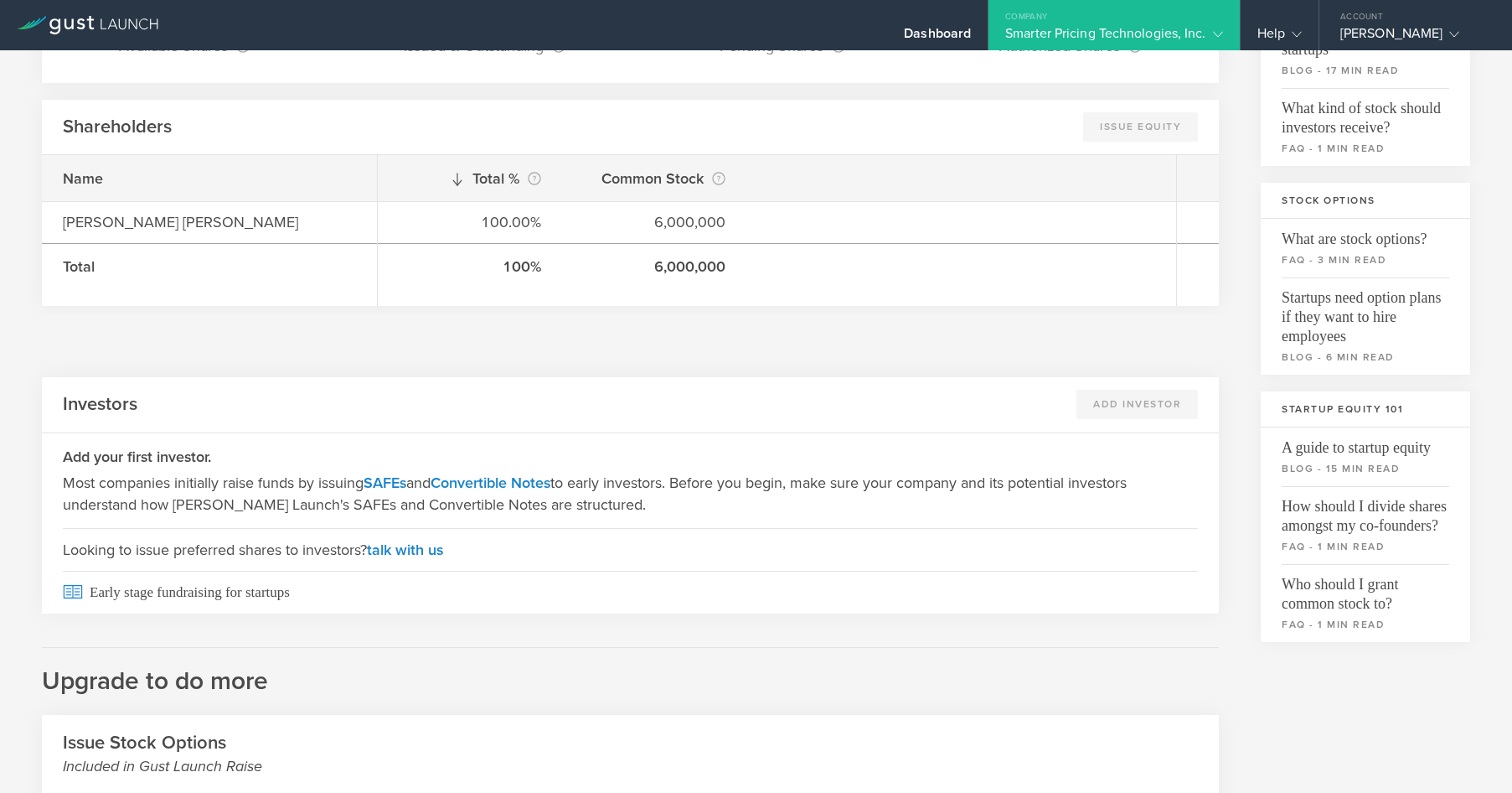
scroll to position [0, 0]
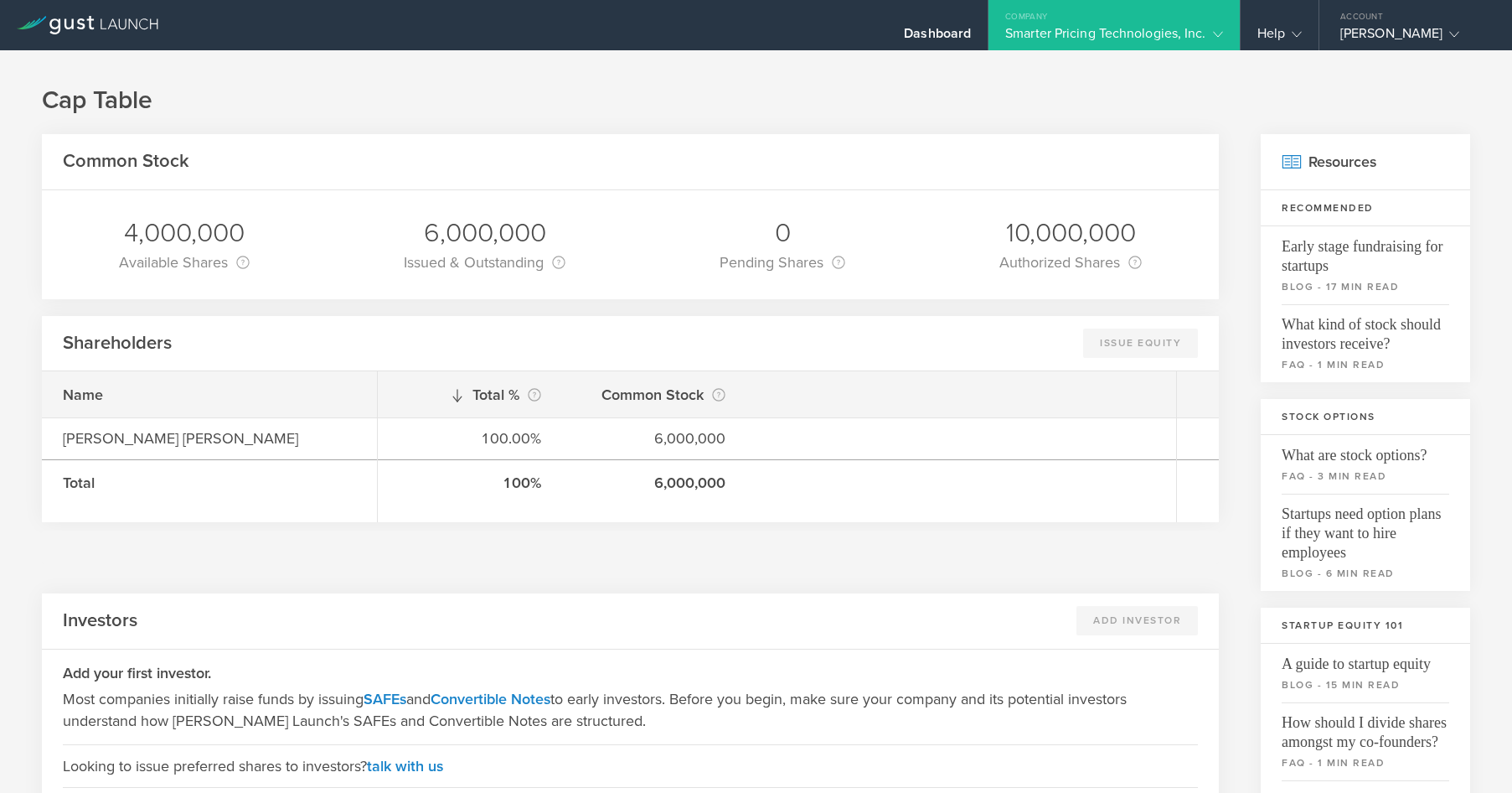
click at [1039, 31] on div "Smarter Pricing Technologies, Inc." at bounding box center [1113, 37] width 217 height 25
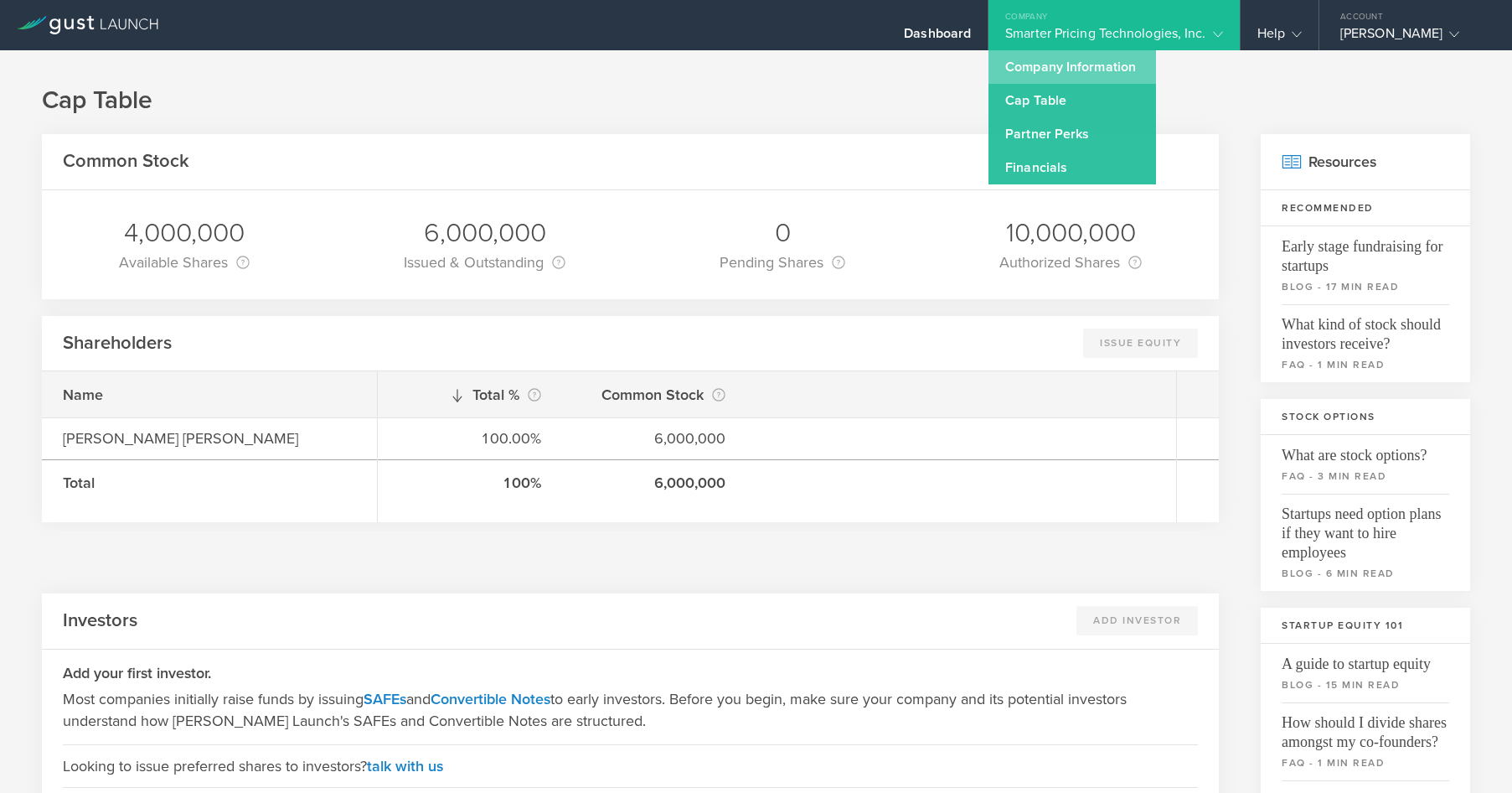
click at [1033, 67] on link "Company Information" at bounding box center [1072, 67] width 167 height 33
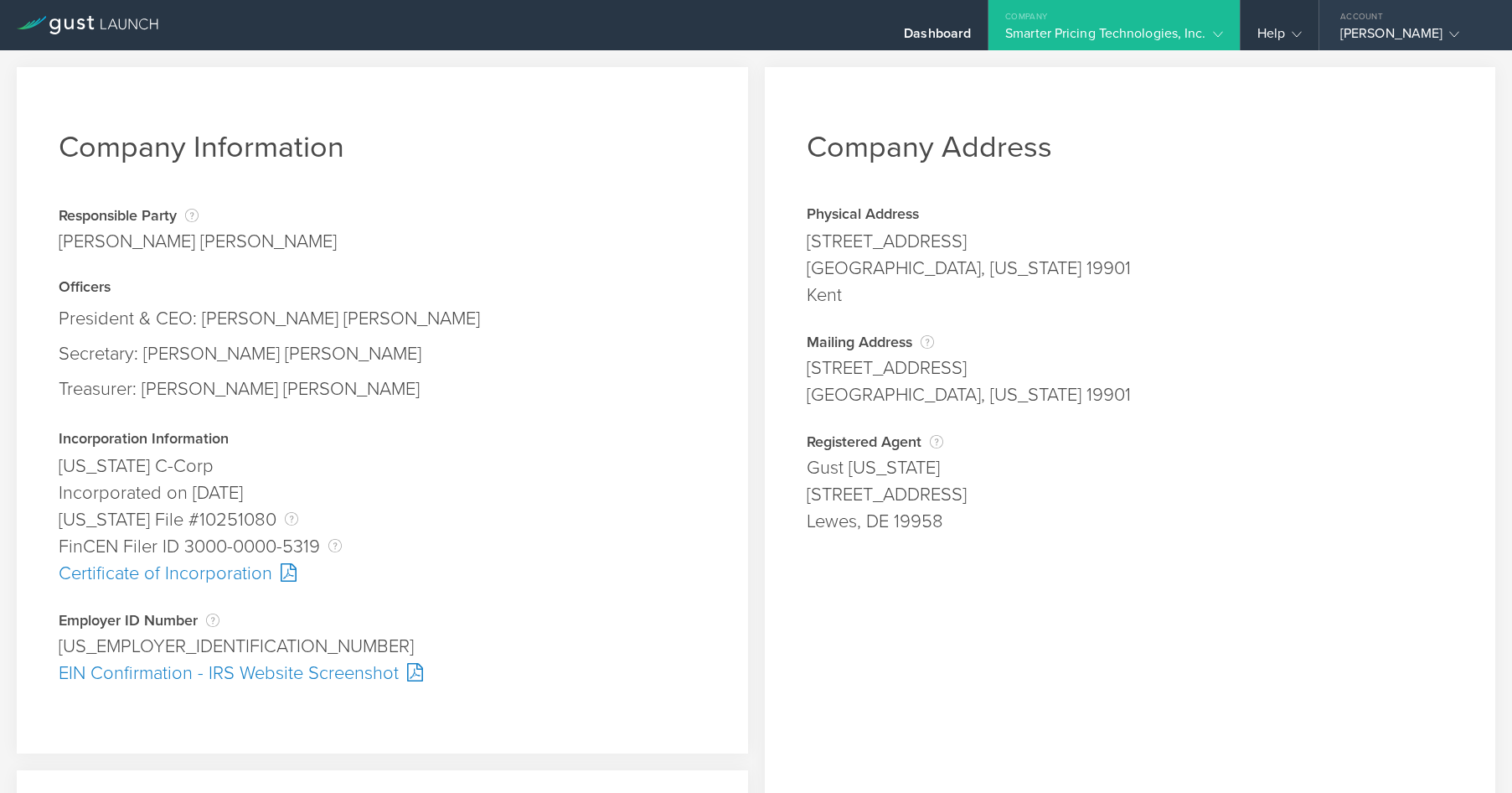
click at [1363, 27] on div "Susanne Verona" at bounding box center [1411, 37] width 142 height 25
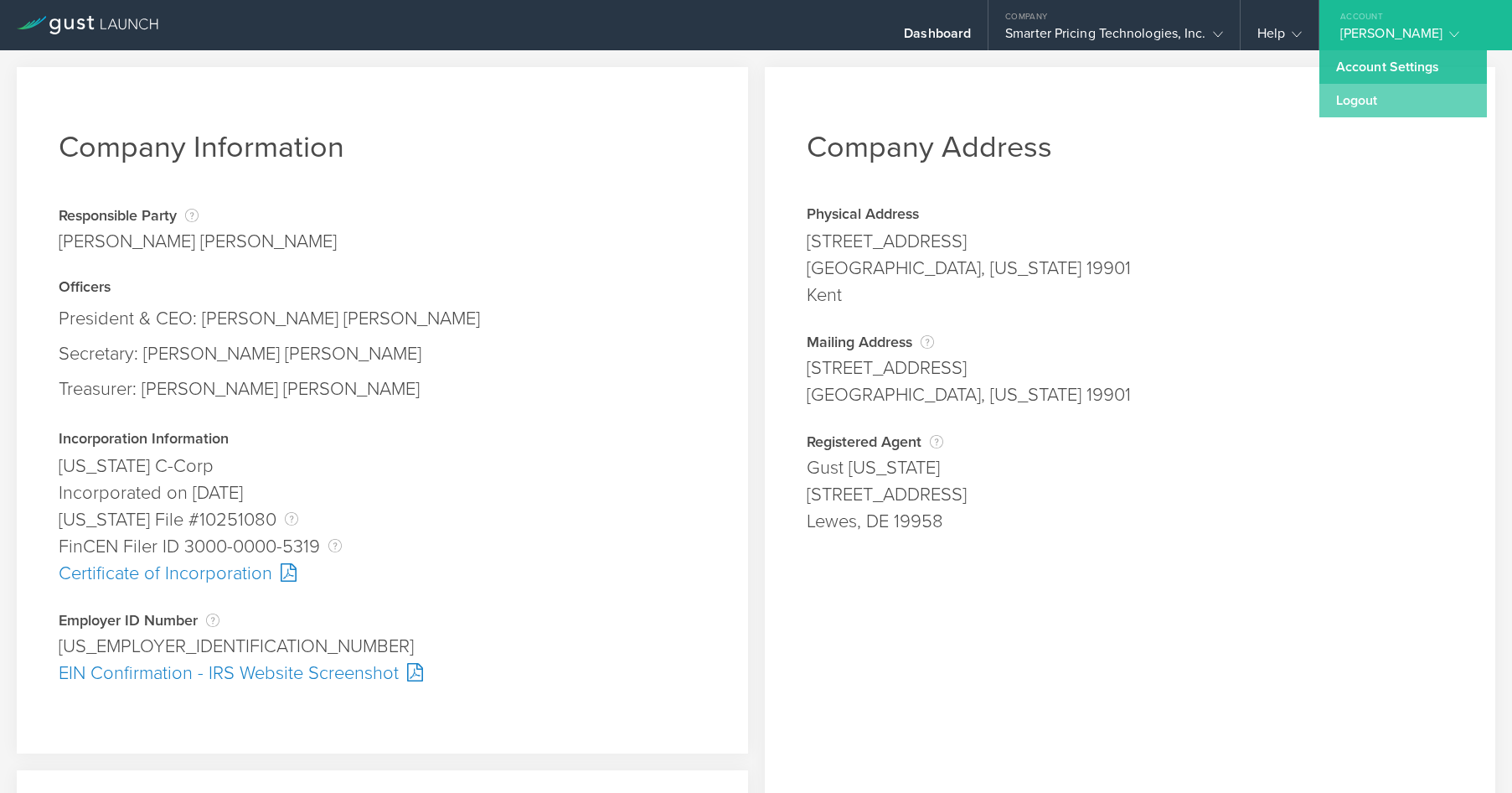
click at [1355, 100] on link "Logout" at bounding box center [1403, 101] width 167 height 33
